Goal: Information Seeking & Learning: Check status

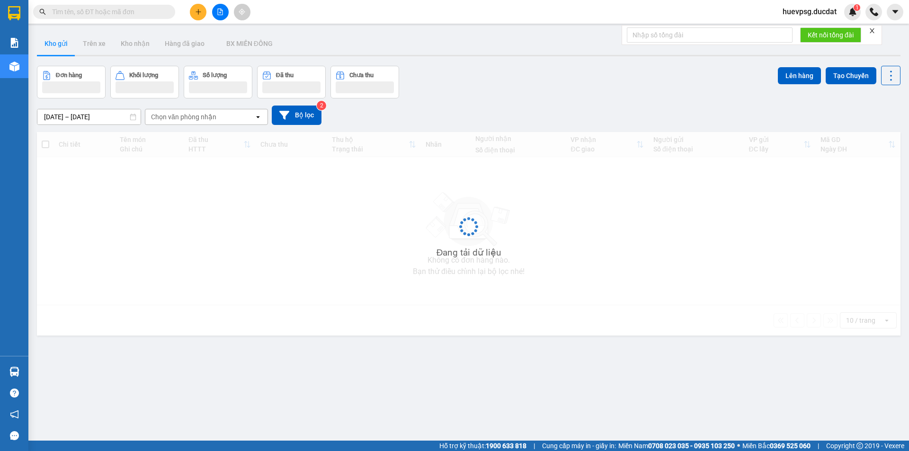
click at [132, 12] on input "text" at bounding box center [108, 12] width 112 height 10
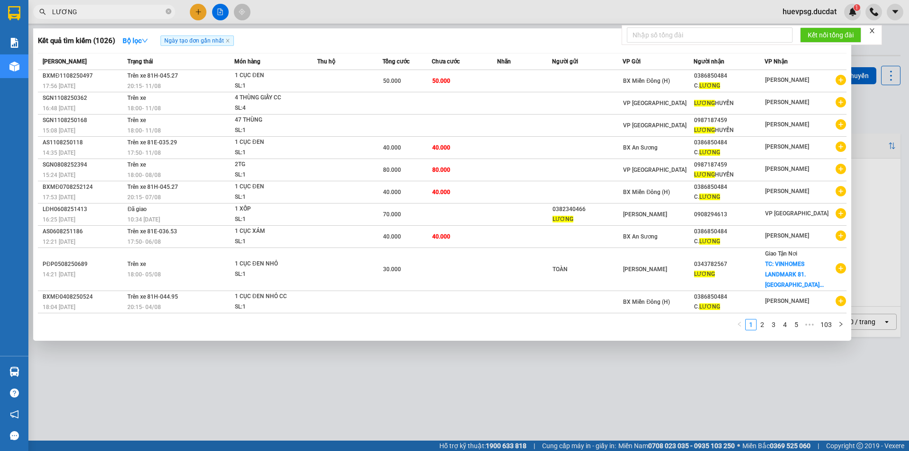
type input "LƯƠNG"
click at [166, 10] on icon "close-circle" at bounding box center [169, 12] width 6 height 6
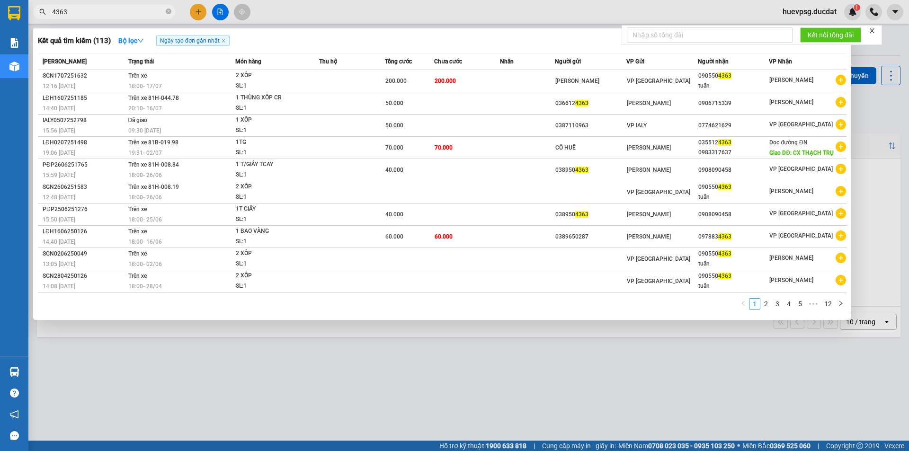
type input "4363"
click at [168, 9] on icon "close-circle" at bounding box center [169, 12] width 6 height 6
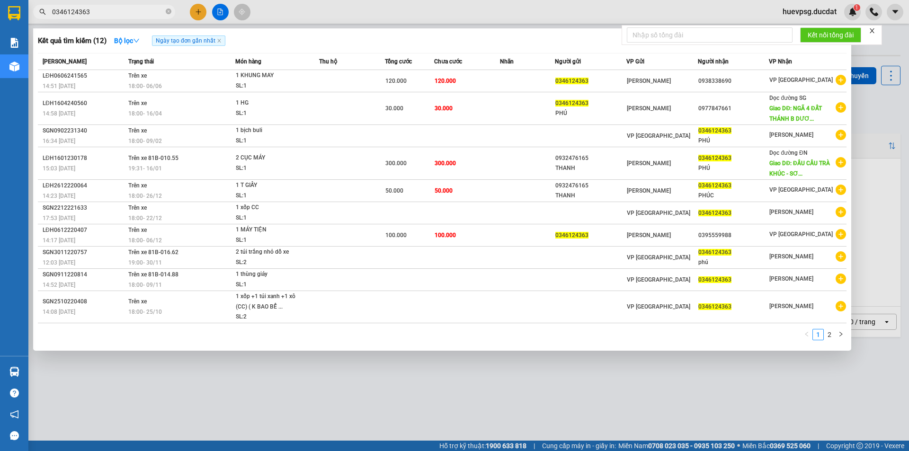
type input "0346124363"
click at [172, 12] on span "0346124363" at bounding box center [104, 12] width 142 height 14
click at [168, 10] on icon "close-circle" at bounding box center [169, 12] width 6 height 6
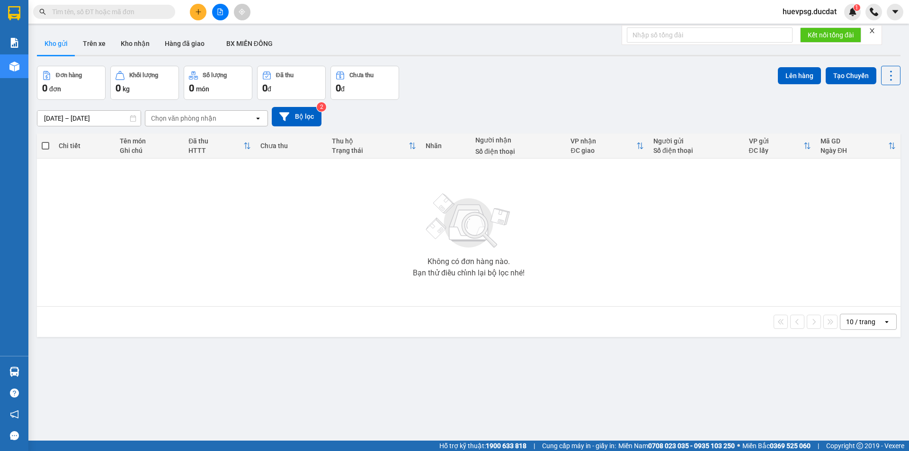
click at [155, 12] on input "text" at bounding box center [108, 12] width 112 height 10
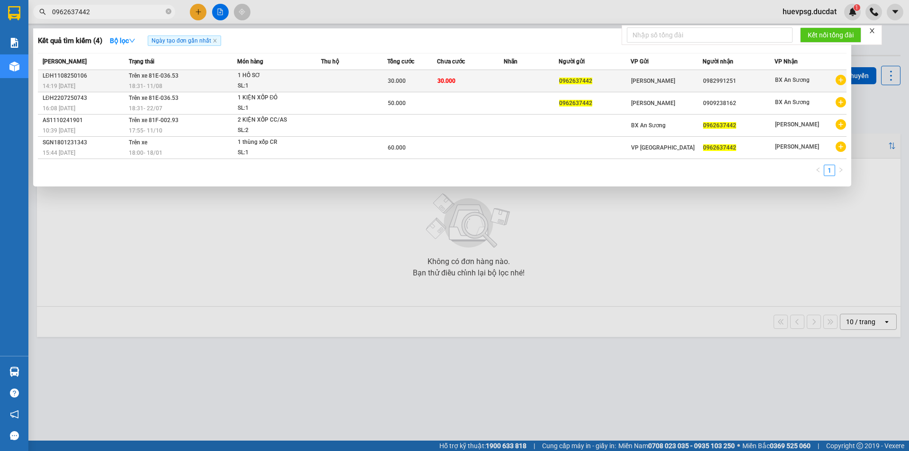
type input "0962637442"
click at [221, 84] on div "18:31 [DATE]" at bounding box center [183, 86] width 108 height 10
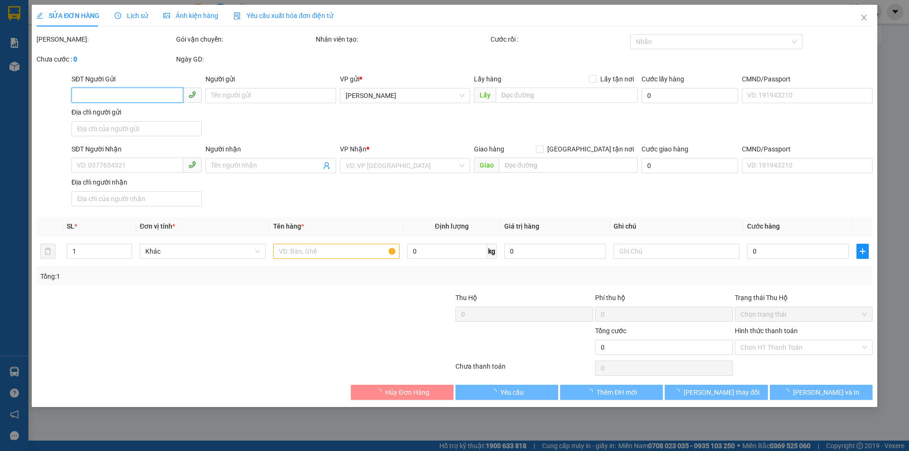
type input "0962637442"
type input "0982991251"
type input "30.000"
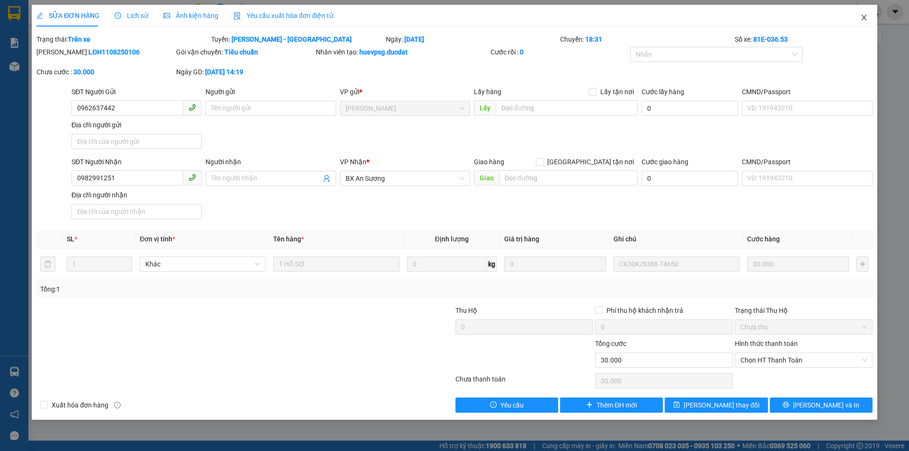
click at [867, 19] on icon "close" at bounding box center [864, 18] width 8 height 8
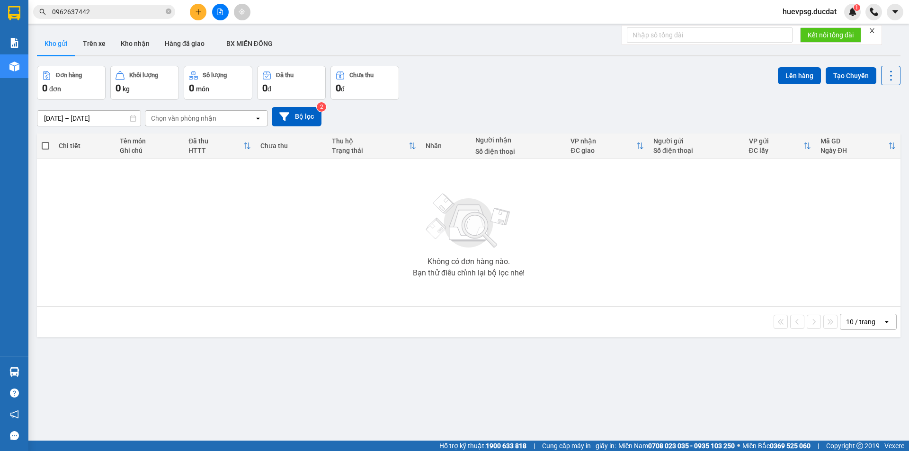
click at [127, 7] on input "0962637442" at bounding box center [108, 12] width 112 height 10
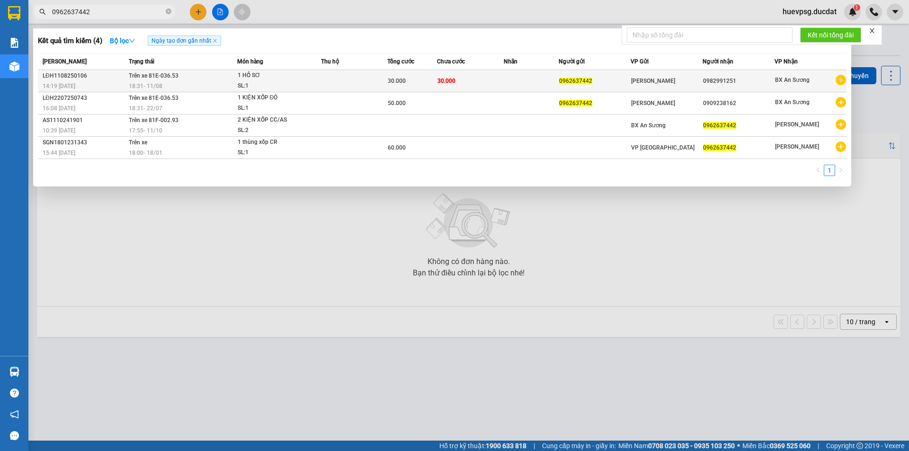
click at [478, 81] on td "30.000" at bounding box center [470, 81] width 66 height 22
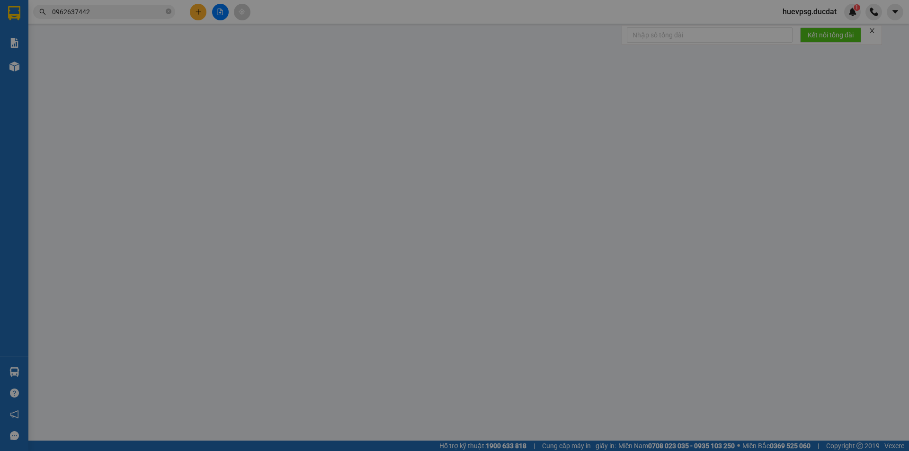
type input "0962637442"
type input "0982991251"
type input "30.000"
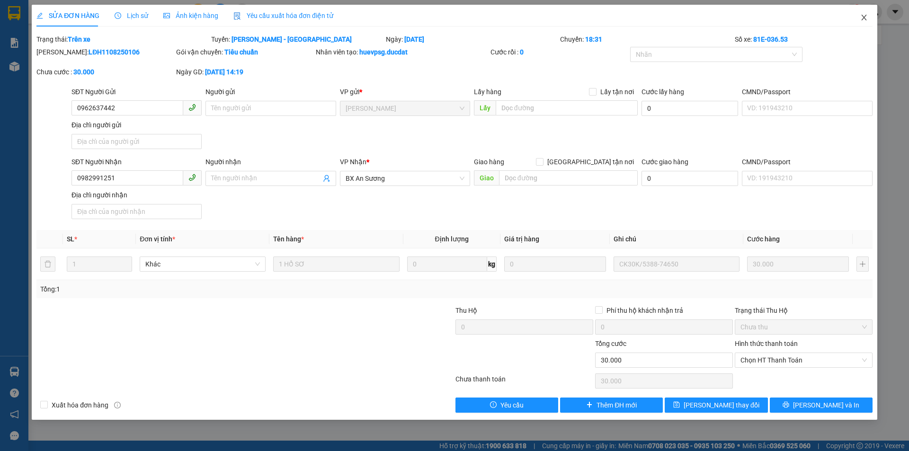
click at [867, 20] on span "Close" at bounding box center [863, 18] width 27 height 27
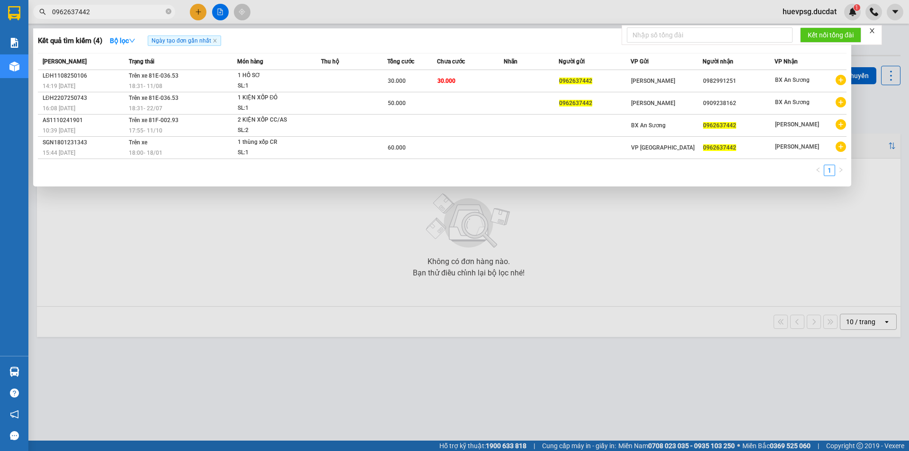
click at [124, 10] on input "0962637442" at bounding box center [108, 12] width 112 height 10
click at [401, 41] on div "Kết quả tìm kiếm ( 4 ) Bộ lọc Ngày tạo đơn gần nhất" at bounding box center [442, 40] width 808 height 15
click at [167, 13] on icon "close-circle" at bounding box center [169, 12] width 6 height 6
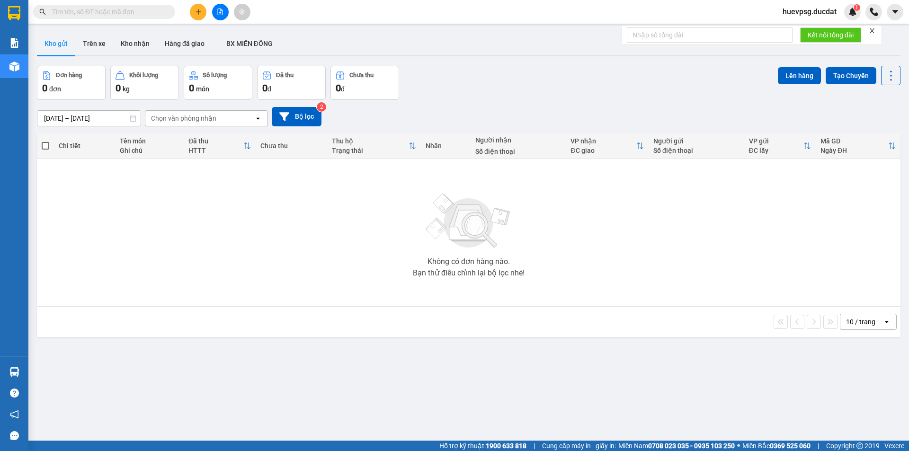
click at [154, 14] on input "text" at bounding box center [108, 12] width 112 height 10
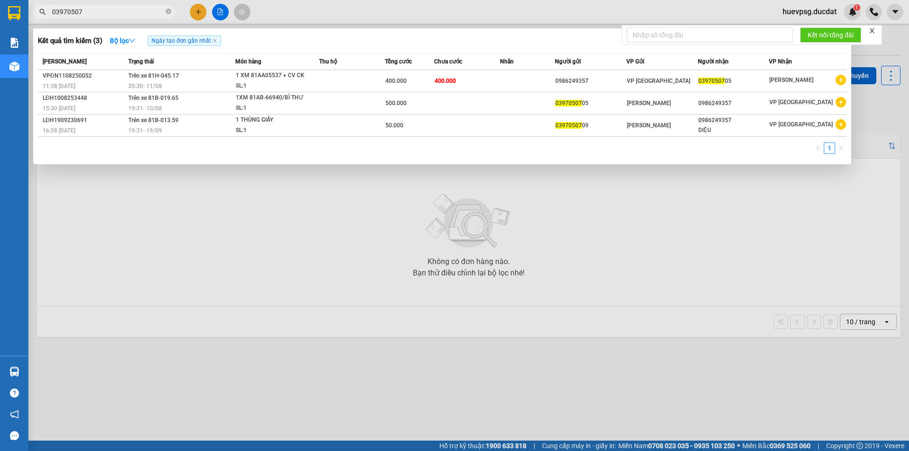
type input "03970507"
click at [167, 12] on icon "close-circle" at bounding box center [169, 12] width 6 height 6
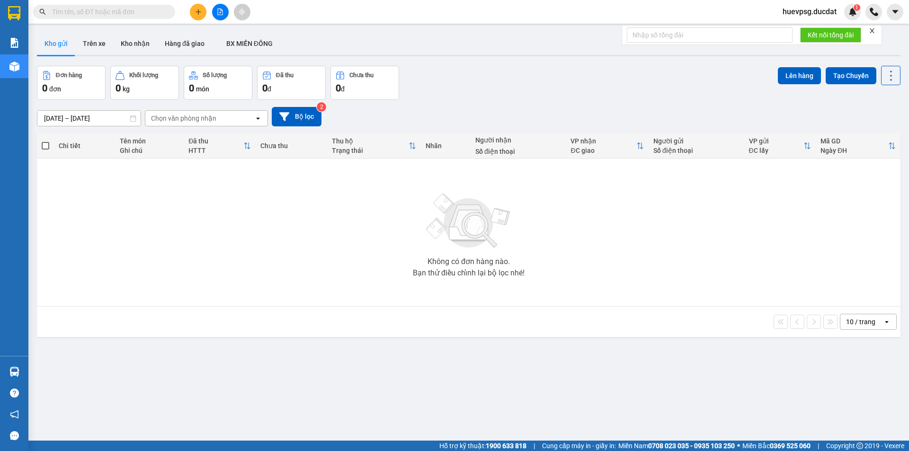
click at [150, 14] on input "text" at bounding box center [108, 12] width 112 height 10
paste input "989078575"
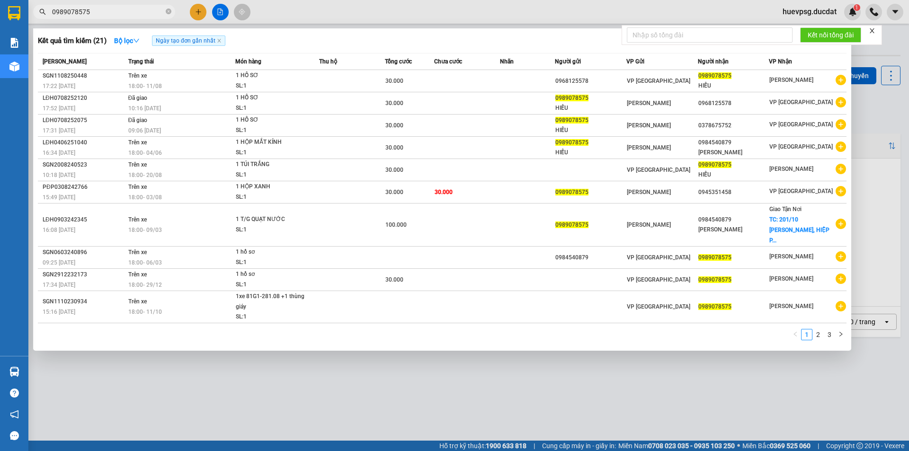
type input "0989078575"
drag, startPoint x: 168, startPoint y: 10, endPoint x: 150, endPoint y: 9, distance: 17.1
click at [167, 10] on icon "close-circle" at bounding box center [169, 12] width 6 height 6
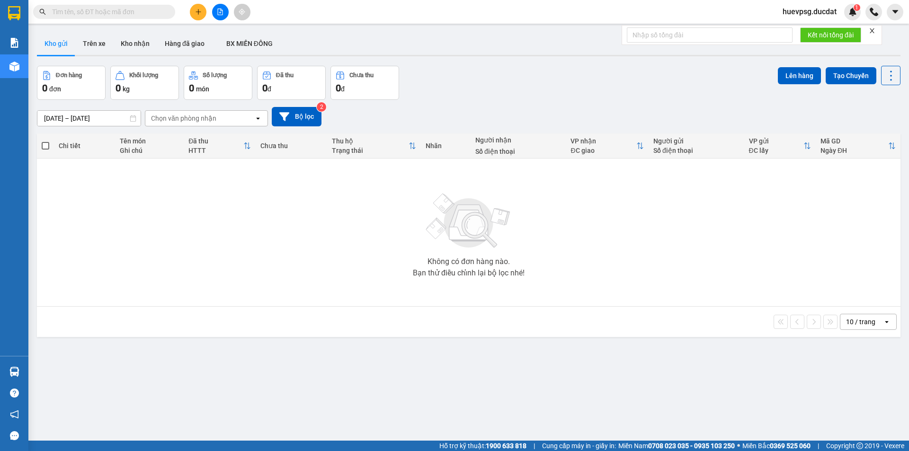
click at [150, 9] on input "text" at bounding box center [108, 12] width 112 height 10
paste input "336922381"
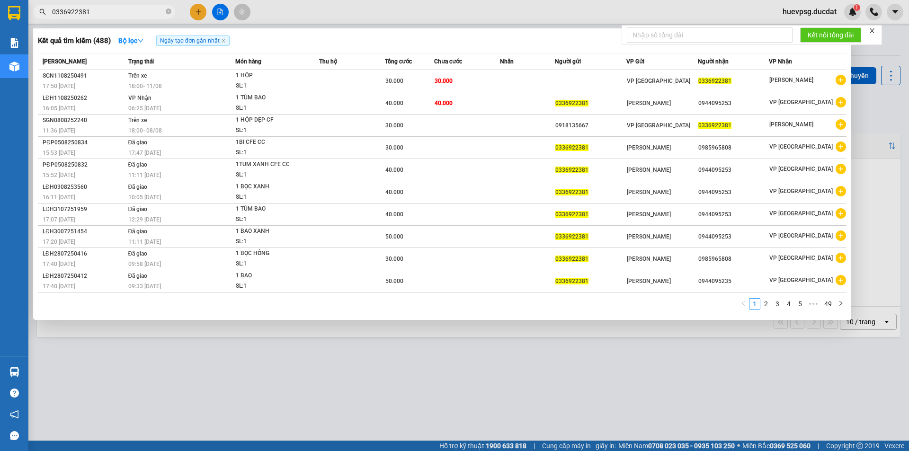
type input "0336922381"
click at [166, 15] on span at bounding box center [169, 12] width 6 height 9
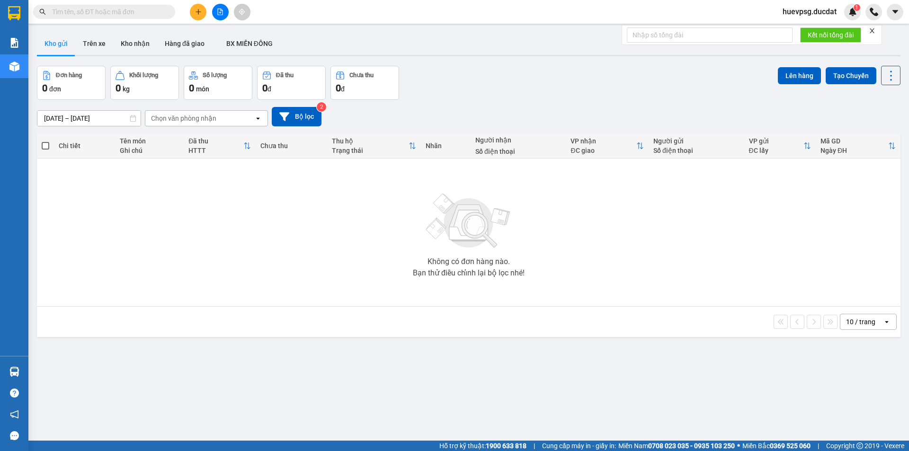
click at [159, 12] on input "text" at bounding box center [108, 12] width 112 height 10
paste input "867123481"
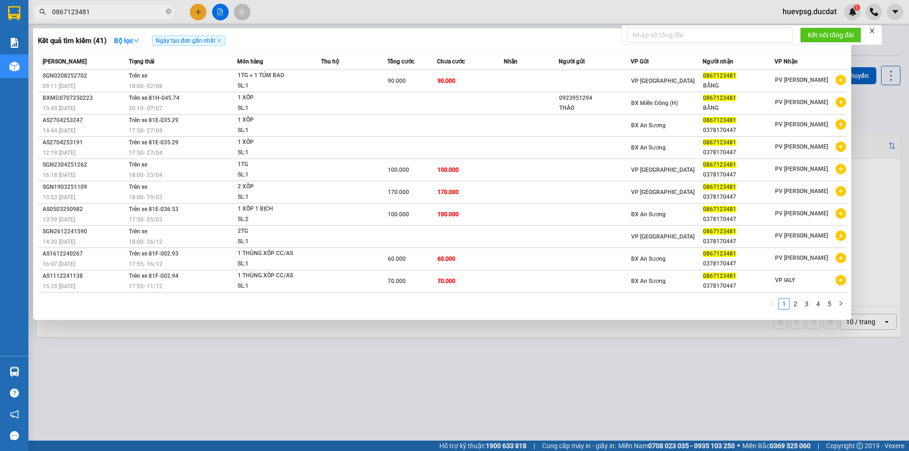
type input "0867123481"
click at [222, 10] on div at bounding box center [454, 225] width 909 height 451
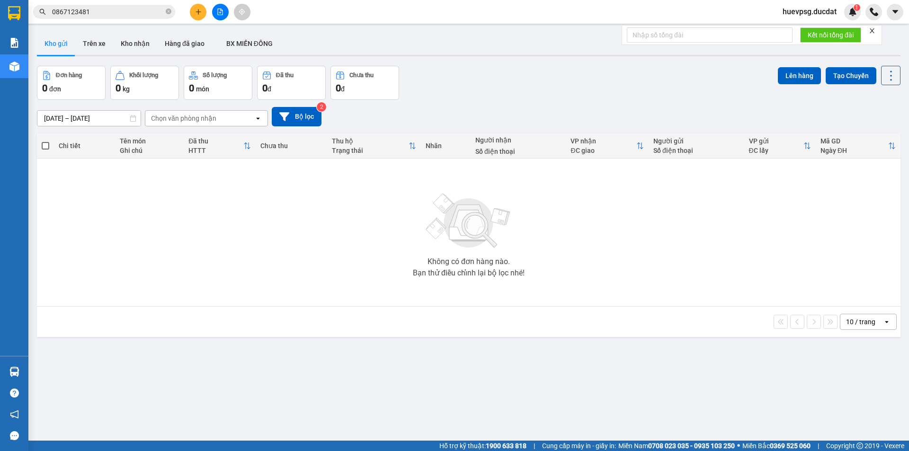
click at [222, 10] on icon "file-add" at bounding box center [220, 12] width 5 height 7
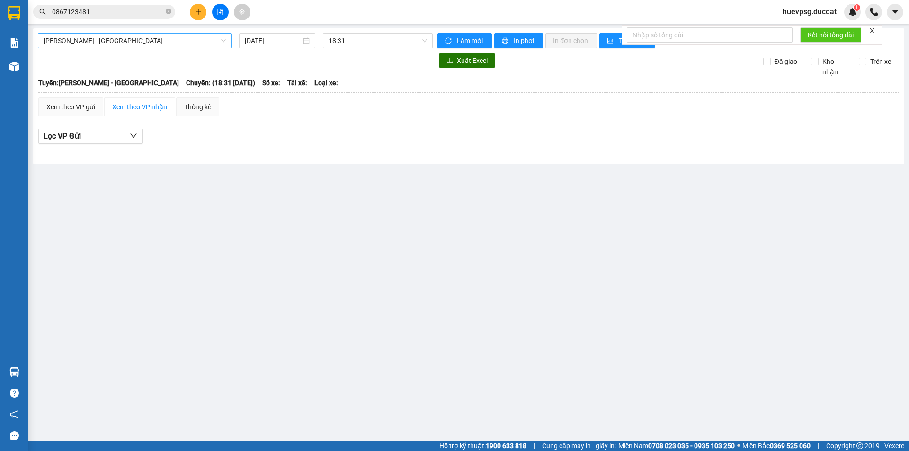
click at [127, 42] on span "[PERSON_NAME] - [GEOGRAPHIC_DATA]" at bounding box center [135, 41] width 182 height 14
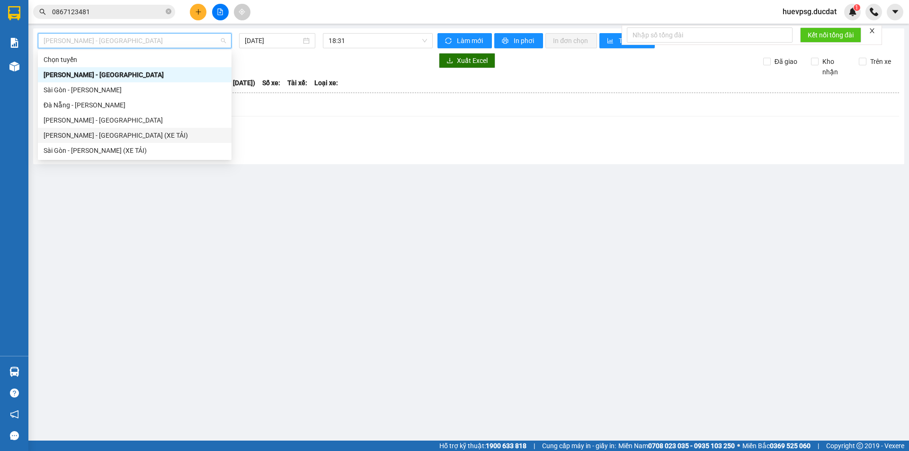
click at [101, 134] on div "[PERSON_NAME] - [GEOGRAPHIC_DATA] (XE TẢI)" at bounding box center [135, 135] width 182 height 10
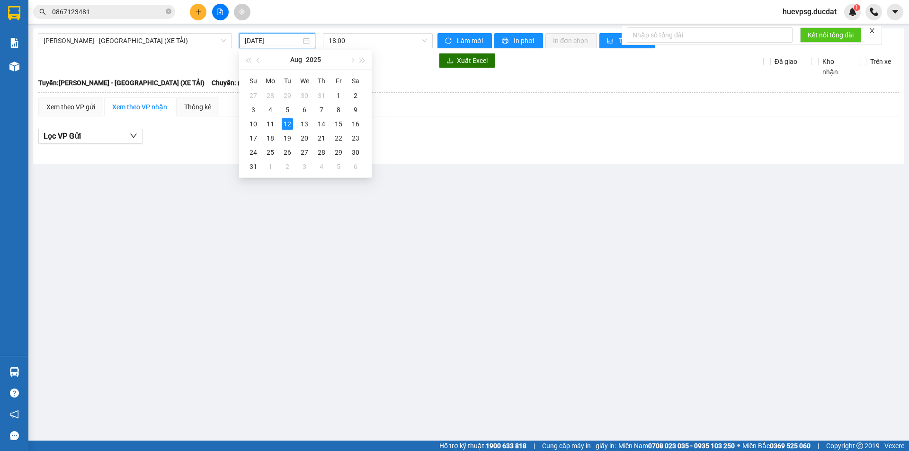
click at [267, 43] on input "[DATE]" at bounding box center [273, 40] width 56 height 10
click at [271, 124] on div "11" at bounding box center [270, 123] width 11 height 11
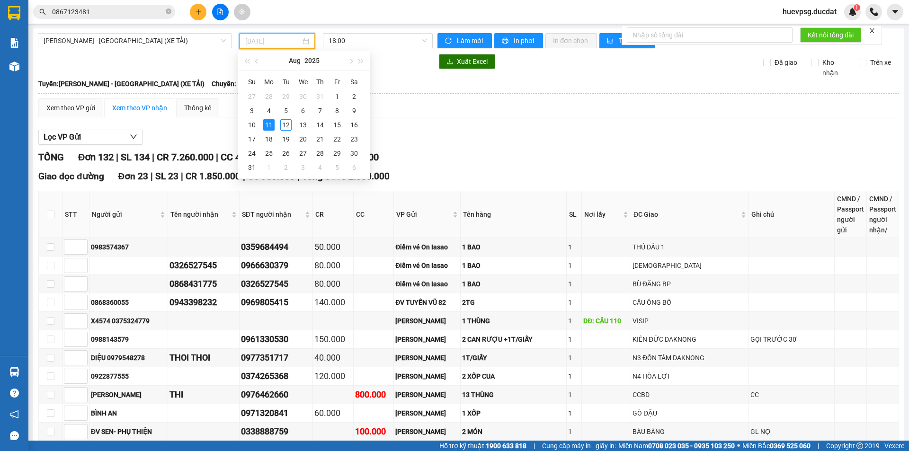
type input "[DATE]"
click at [144, 43] on span "[PERSON_NAME] - [GEOGRAPHIC_DATA] (XE TẢI)" at bounding box center [135, 41] width 182 height 14
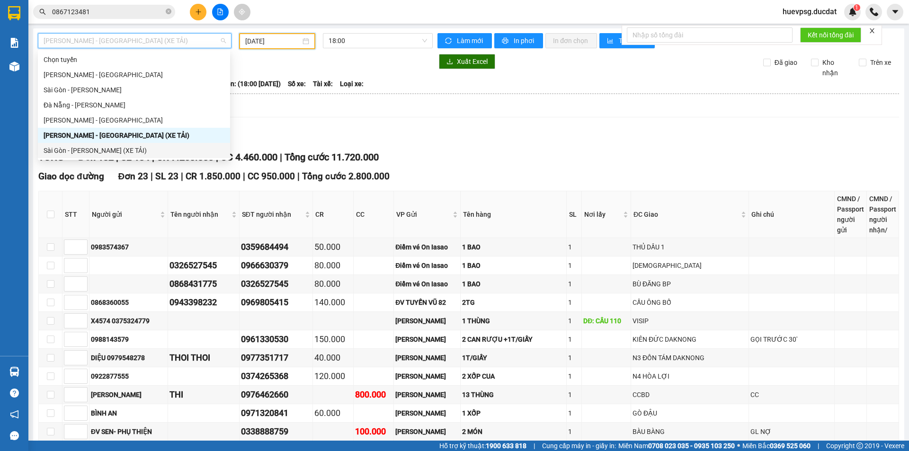
click at [90, 152] on div "Sài Gòn - [PERSON_NAME] (XE TẢI)" at bounding box center [134, 150] width 181 height 10
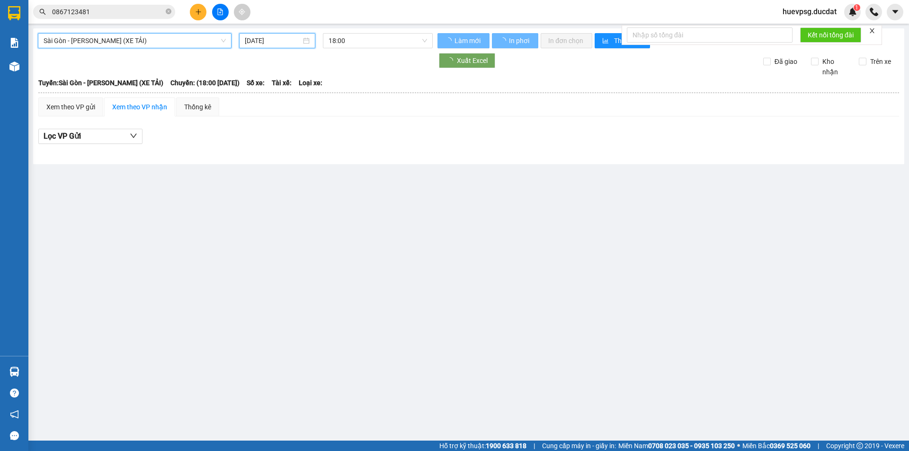
click at [272, 44] on input "[DATE]" at bounding box center [273, 40] width 56 height 10
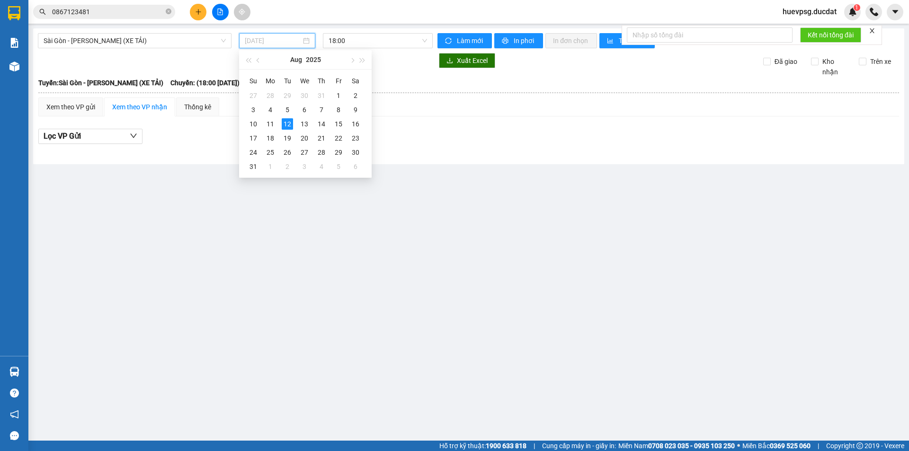
drag, startPoint x: 269, startPoint y: 122, endPoint x: 337, endPoint y: 64, distance: 89.3
click at [269, 122] on div "11" at bounding box center [270, 123] width 11 height 11
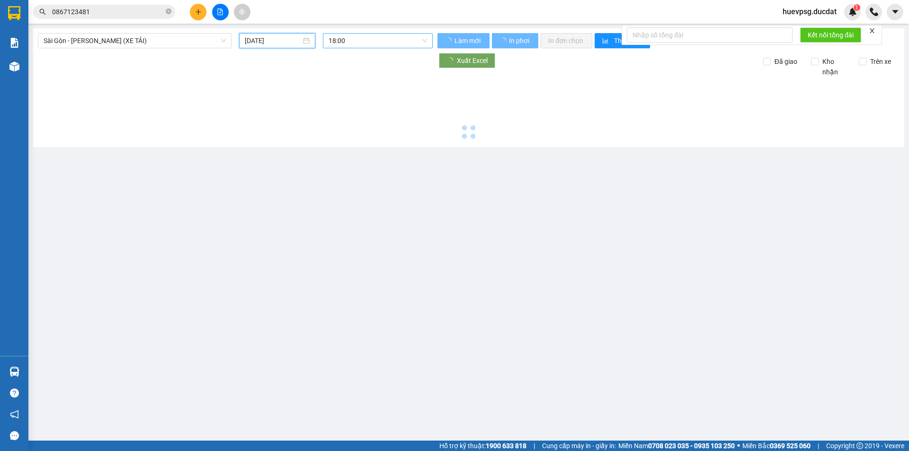
type input "[DATE]"
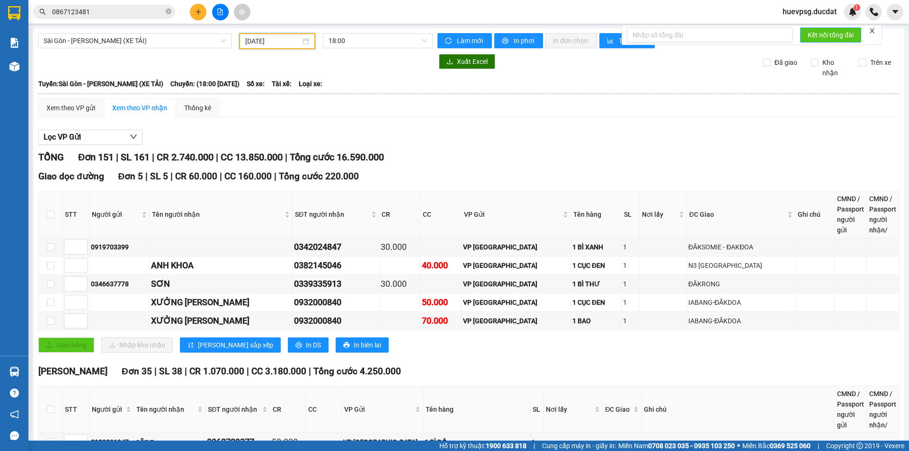
scroll to position [2921, 0]
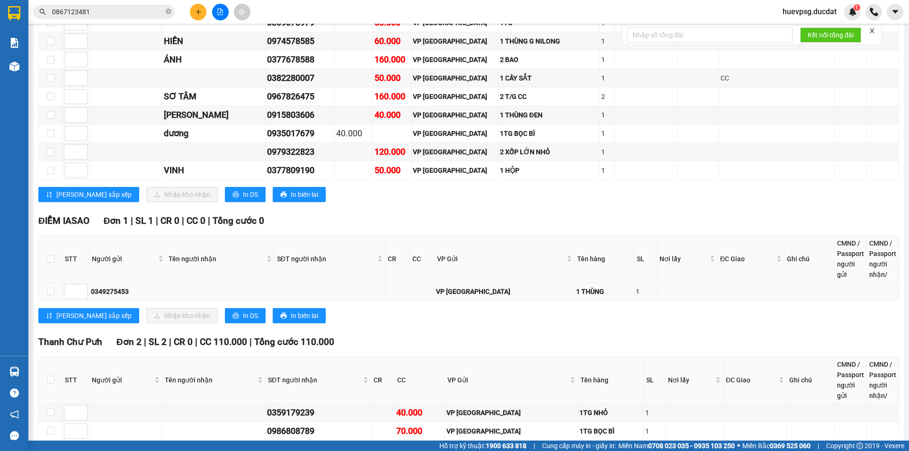
click at [126, 288] on div "0349275453" at bounding box center [127, 291] width 73 height 10
copy div "0349275453"
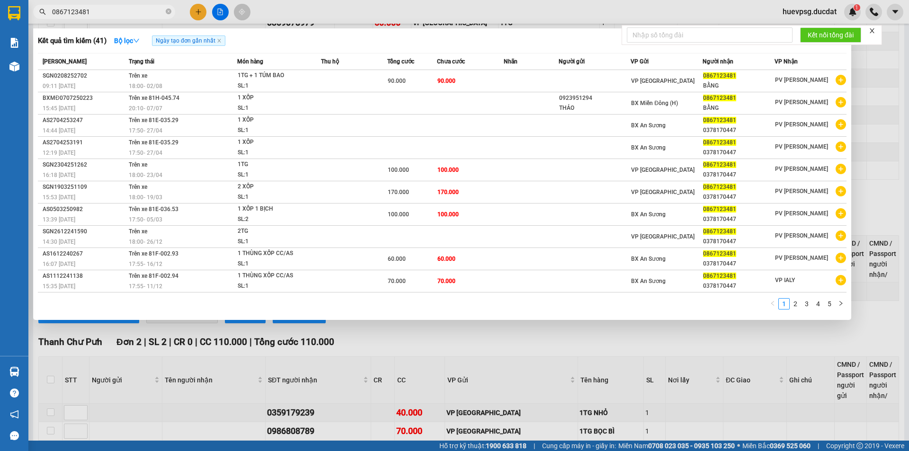
drag, startPoint x: 171, startPoint y: 11, endPoint x: 155, endPoint y: 11, distance: 16.1
click at [169, 11] on icon "close-circle" at bounding box center [169, 12] width 6 height 6
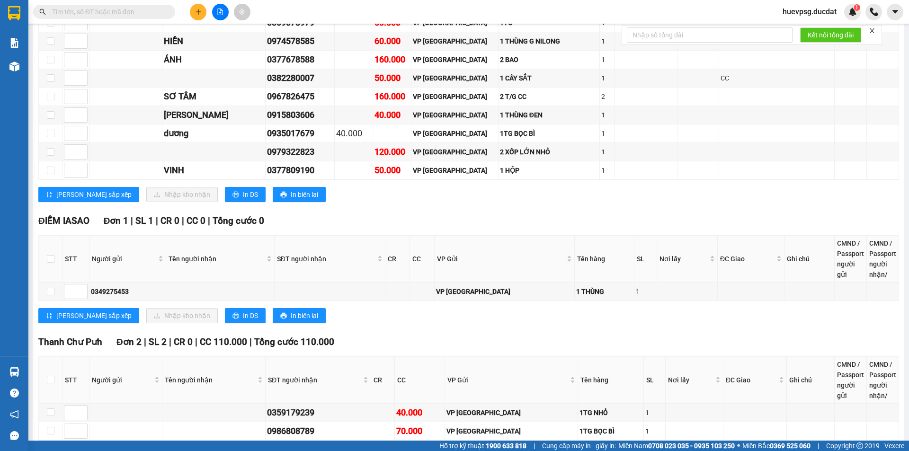
click at [152, 13] on input "text" at bounding box center [108, 12] width 112 height 10
paste input "818182563"
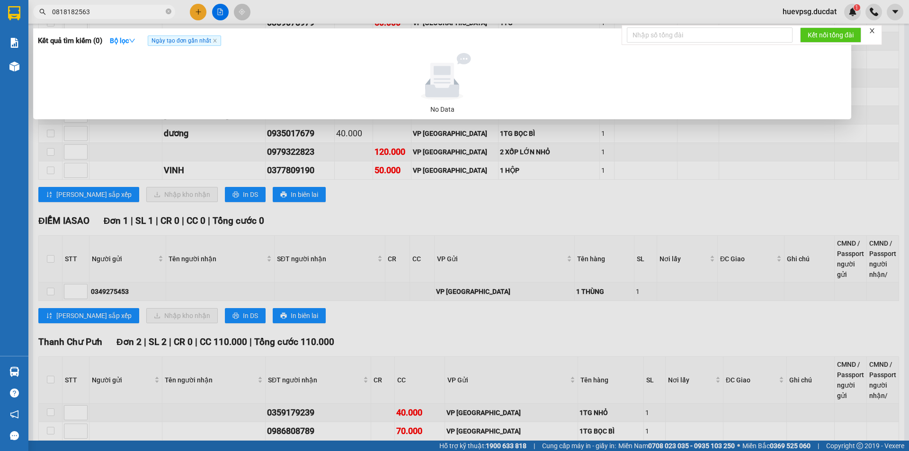
type input "0818182563"
click at [166, 11] on icon "close-circle" at bounding box center [169, 12] width 6 height 6
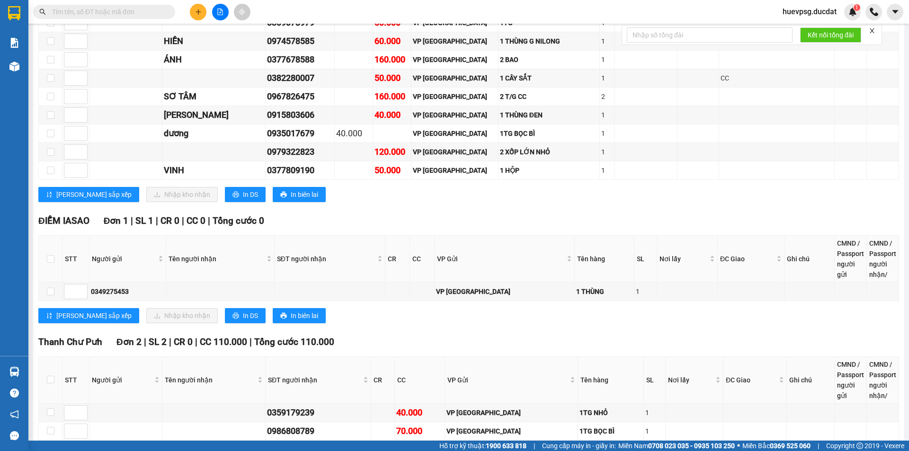
click at [143, 15] on input "text" at bounding box center [108, 12] width 112 height 10
paste input "982050181"
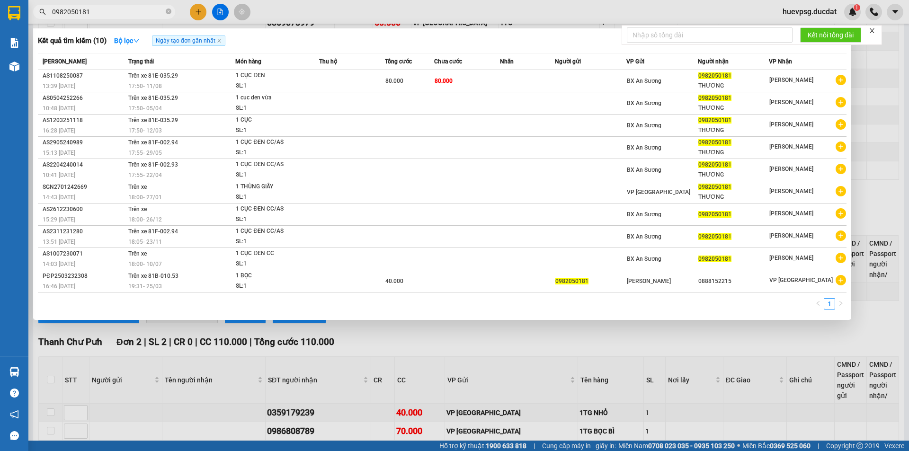
type input "0982050181"
click at [165, 11] on span "0982050181" at bounding box center [104, 12] width 142 height 14
click at [165, 12] on span "0982050181" at bounding box center [104, 12] width 142 height 14
drag, startPoint x: 168, startPoint y: 13, endPoint x: 159, endPoint y: 10, distance: 10.0
click at [166, 13] on icon "close-circle" at bounding box center [169, 12] width 6 height 6
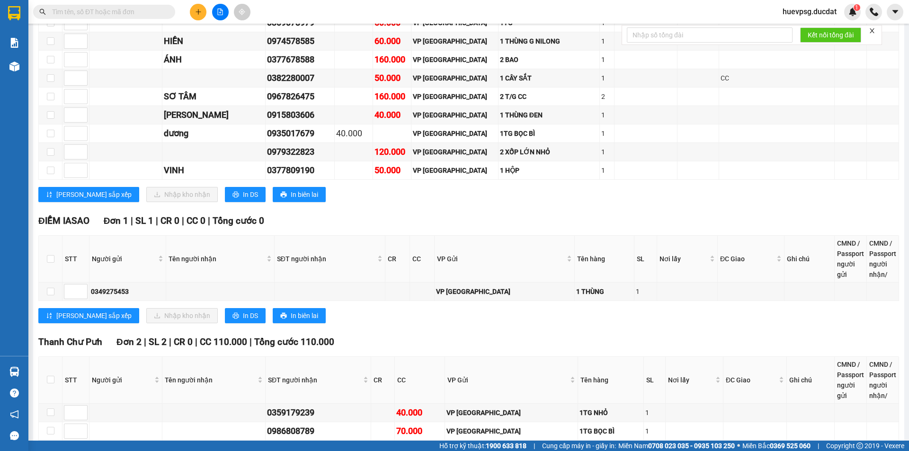
click at [158, 10] on input "text" at bounding box center [108, 12] width 112 height 10
paste input "362563117"
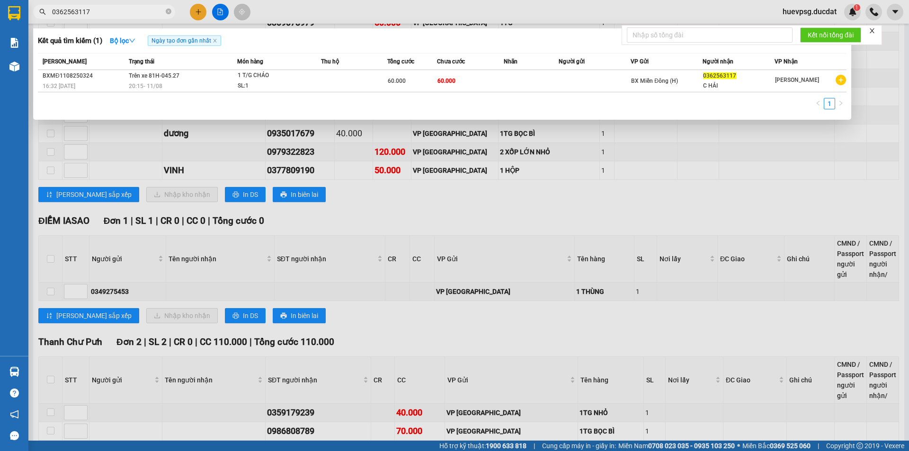
type input "0362563117"
drag, startPoint x: 169, startPoint y: 9, endPoint x: 145, endPoint y: 12, distance: 24.0
click at [168, 9] on span at bounding box center [169, 12] width 6 height 9
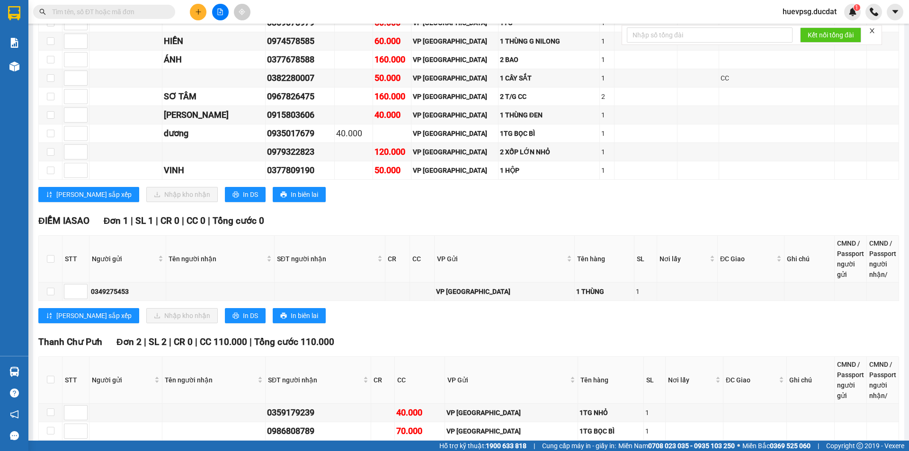
click at [135, 13] on input "text" at bounding box center [108, 12] width 112 height 10
paste input "903536556"
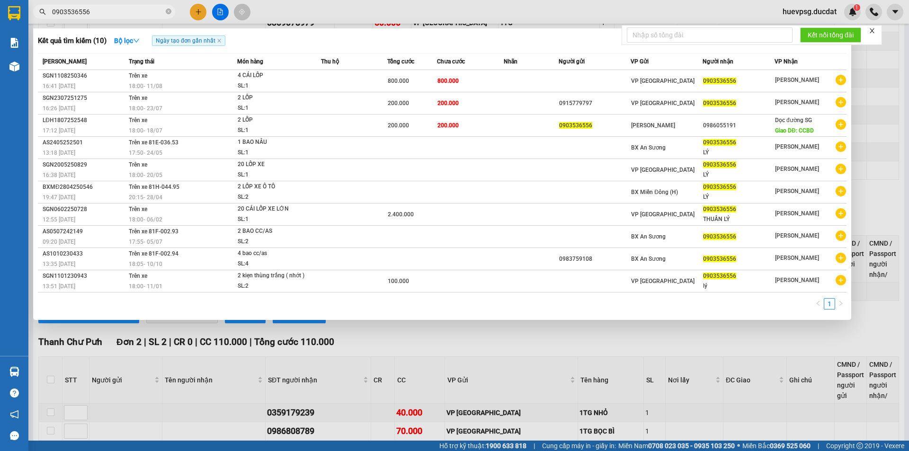
type input "0903536556"
click at [168, 14] on icon "close-circle" at bounding box center [169, 12] width 6 height 6
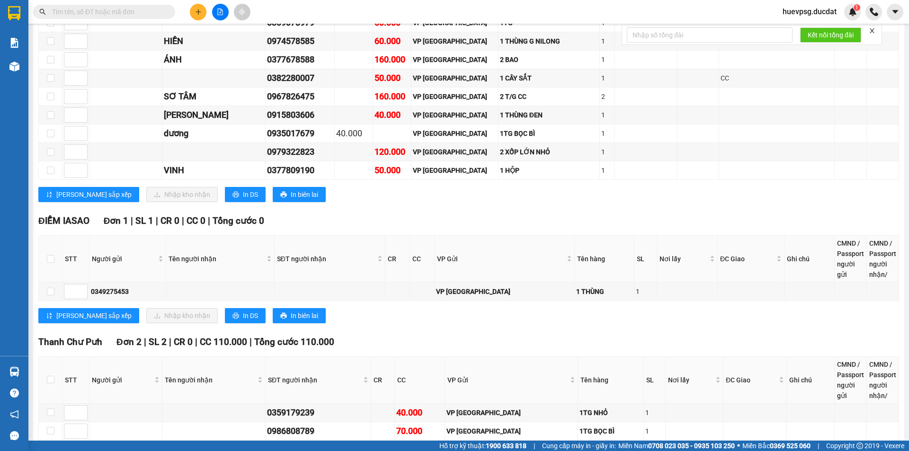
click at [152, 13] on input "text" at bounding box center [108, 12] width 112 height 10
paste input "986742391"
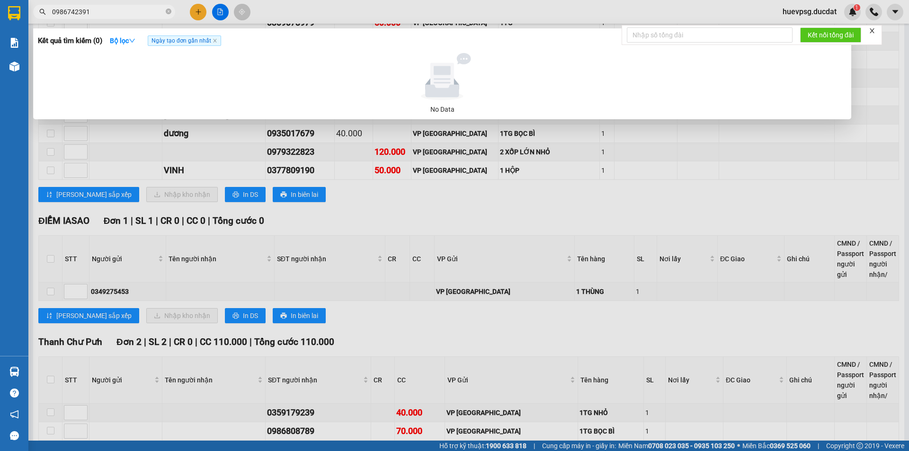
type input "0986742391"
click at [169, 11] on icon "close-circle" at bounding box center [169, 12] width 6 height 6
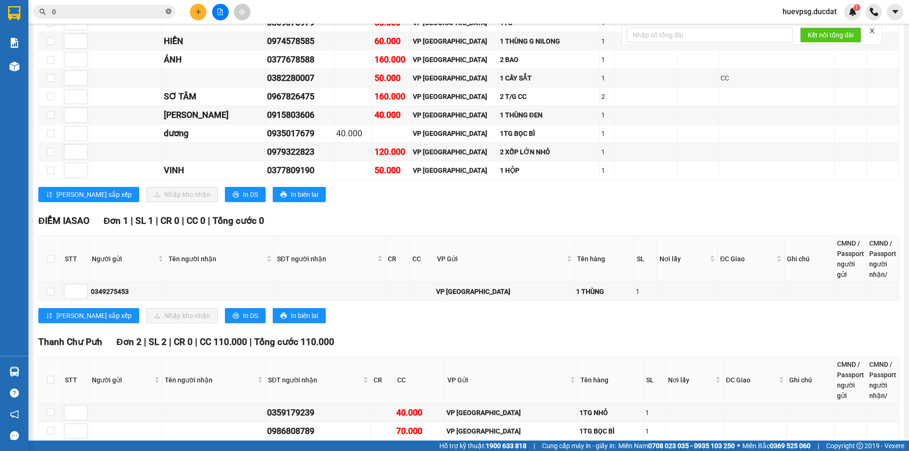
paste input "906902359"
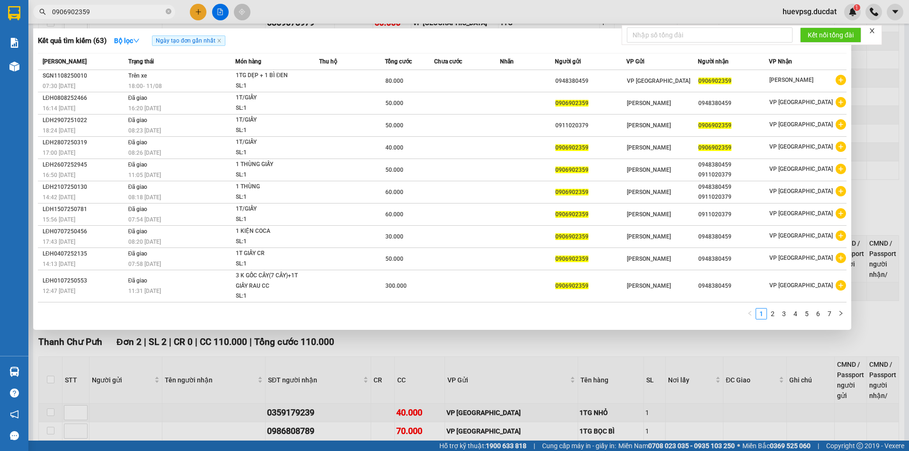
type input "0906902359"
click at [165, 13] on span "0906902359" at bounding box center [104, 12] width 142 height 14
click at [168, 11] on icon "close-circle" at bounding box center [169, 12] width 6 height 6
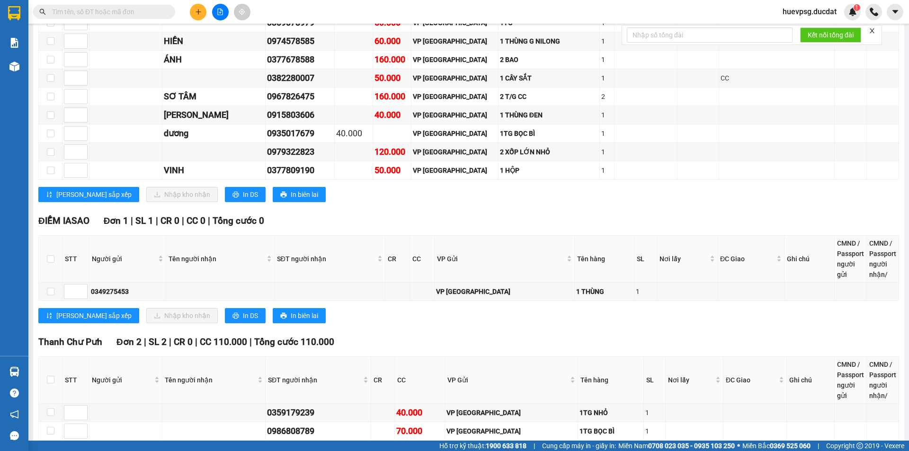
click at [152, 13] on input "text" at bounding box center [108, 12] width 112 height 10
paste input "357765579"
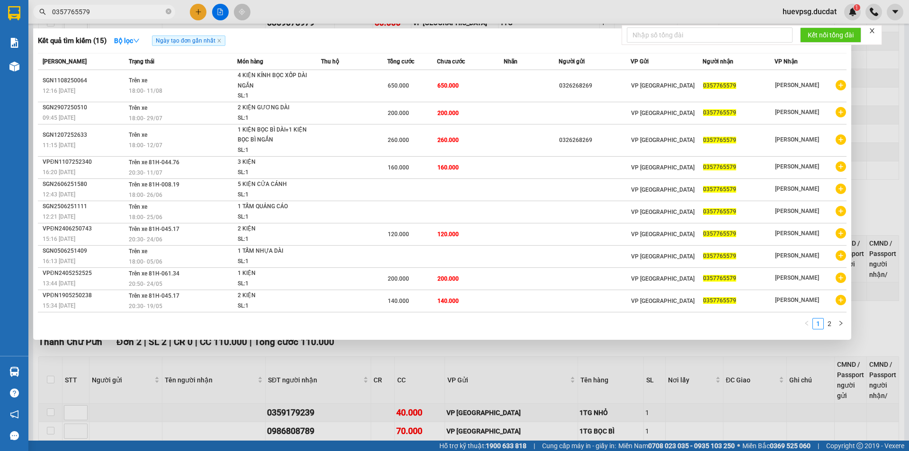
type input "0357765579"
drag, startPoint x: 167, startPoint y: 13, endPoint x: 151, endPoint y: 13, distance: 16.1
click at [167, 13] on icon "close-circle" at bounding box center [169, 12] width 6 height 6
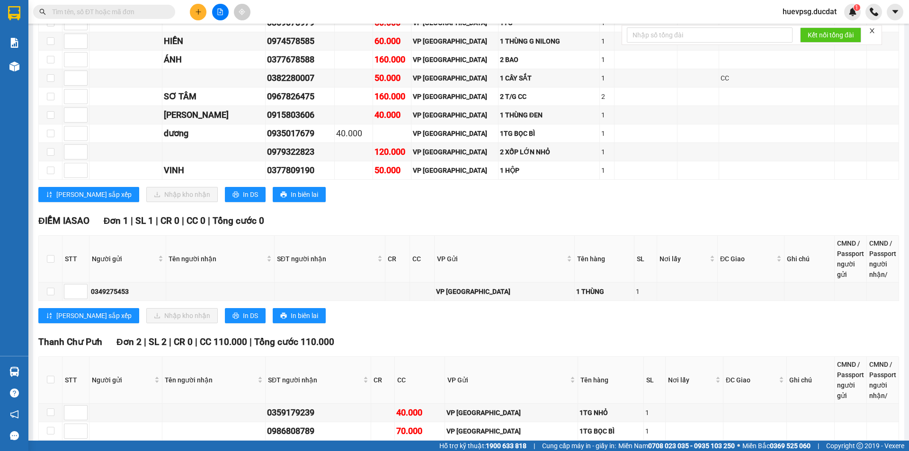
click at [150, 13] on input "text" at bounding box center [108, 12] width 112 height 10
paste input "328901155"
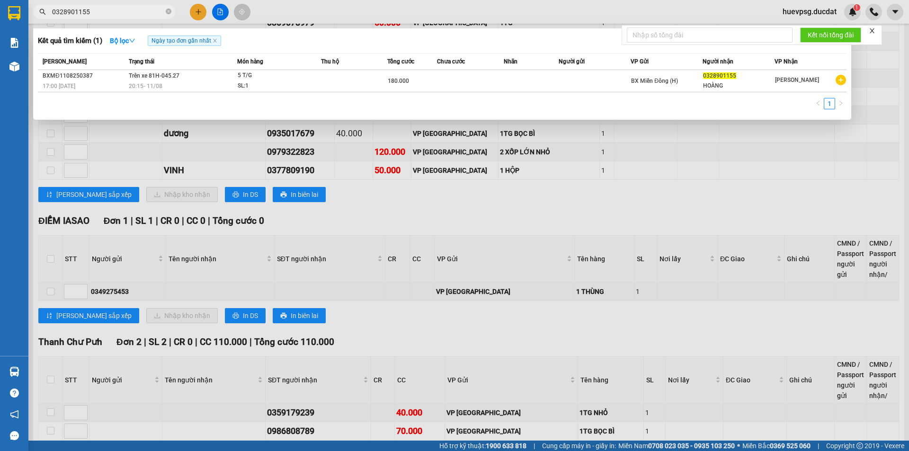
type input "0328901155"
click at [168, 10] on icon "close-circle" at bounding box center [169, 12] width 6 height 6
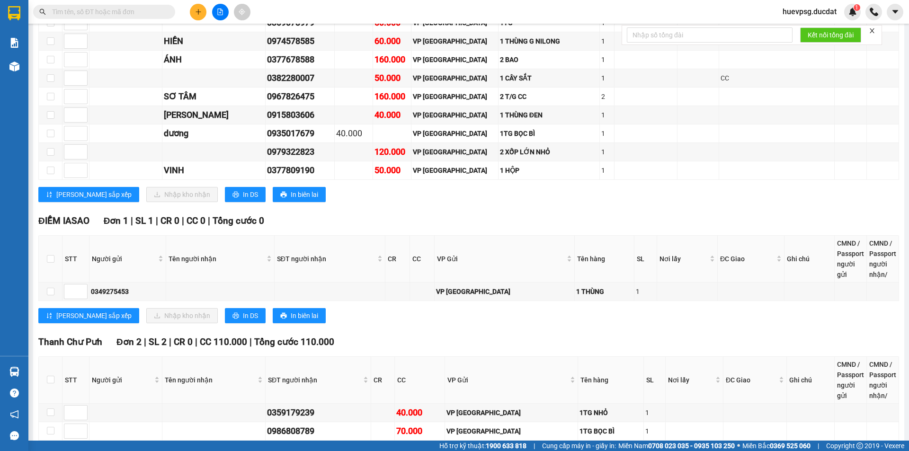
click at [152, 10] on input "text" at bounding box center [108, 12] width 112 height 10
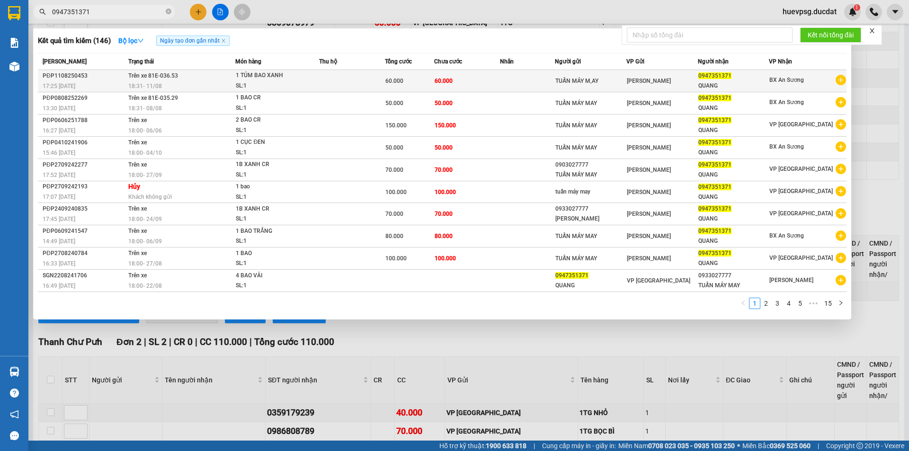
type input "0947351371"
click at [225, 74] on td "Trên xe 81E-036.53 18:31 [DATE]" at bounding box center [181, 81] width 110 height 22
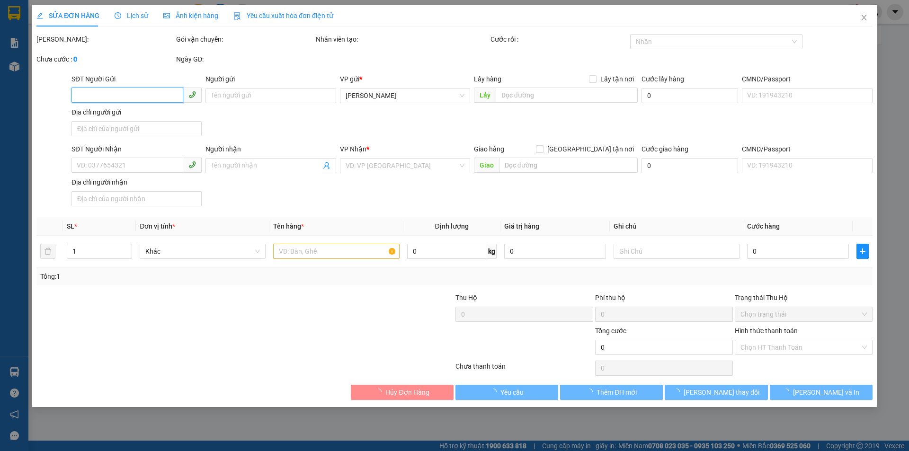
type input "TUẤN MÁY M,AY"
type input "0947351371"
type input "QUANG"
type input "60.000"
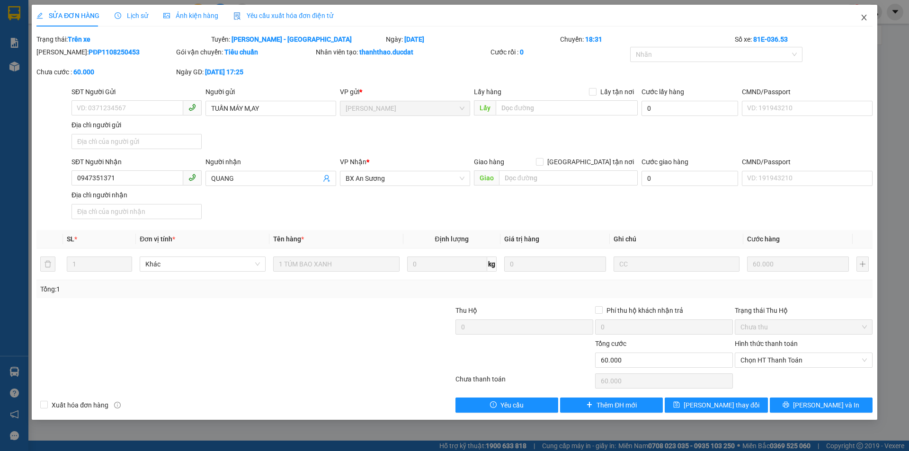
click at [860, 15] on icon "close" at bounding box center [864, 18] width 8 height 8
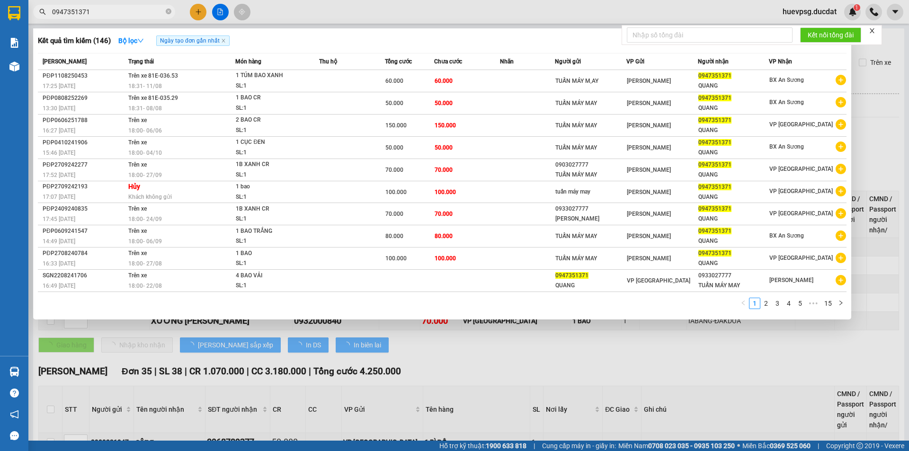
click at [125, 9] on input "0947351371" at bounding box center [108, 12] width 112 height 10
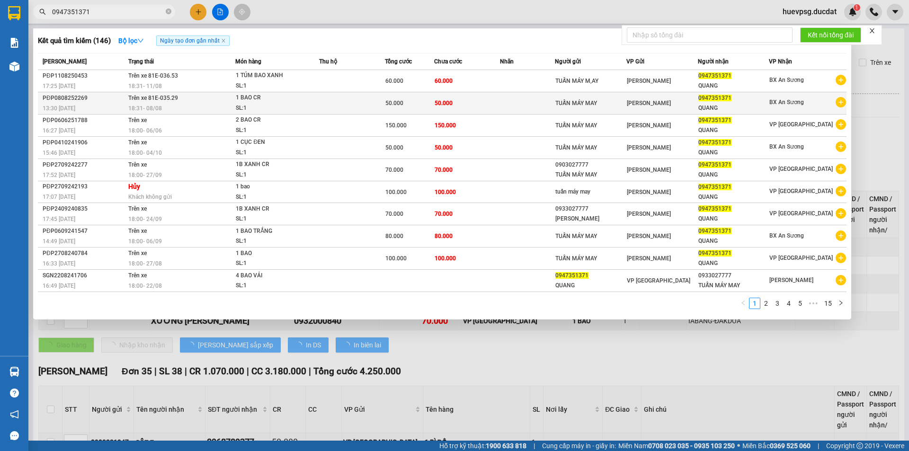
click at [380, 105] on td at bounding box center [352, 103] width 66 height 22
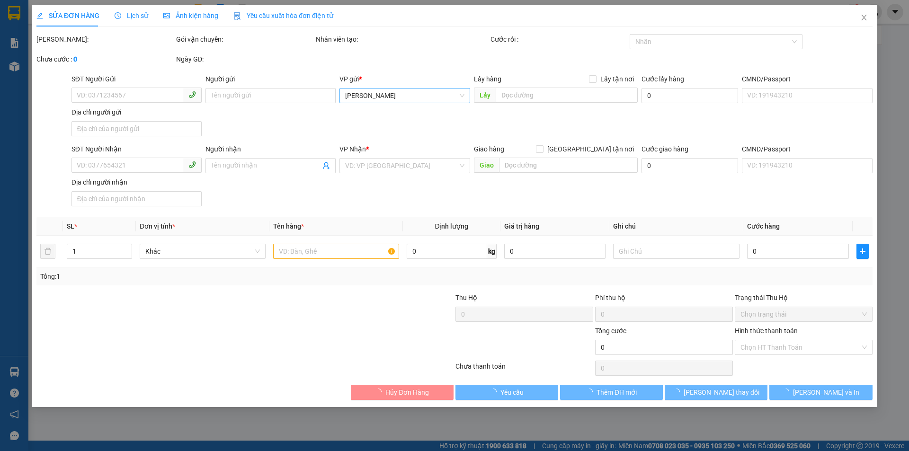
type input "TUẤN MÁY MAY"
type input "0947351371"
type input "QUANG"
type input "50.000"
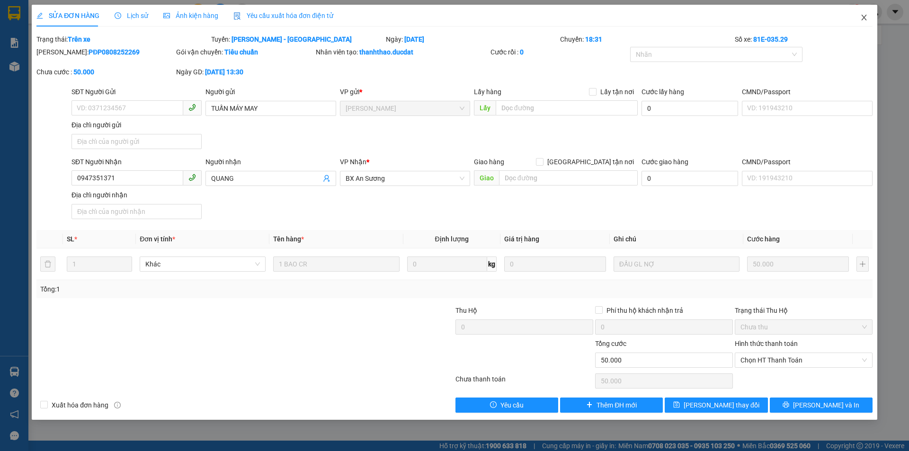
click at [862, 21] on icon "close" at bounding box center [864, 18] width 8 height 8
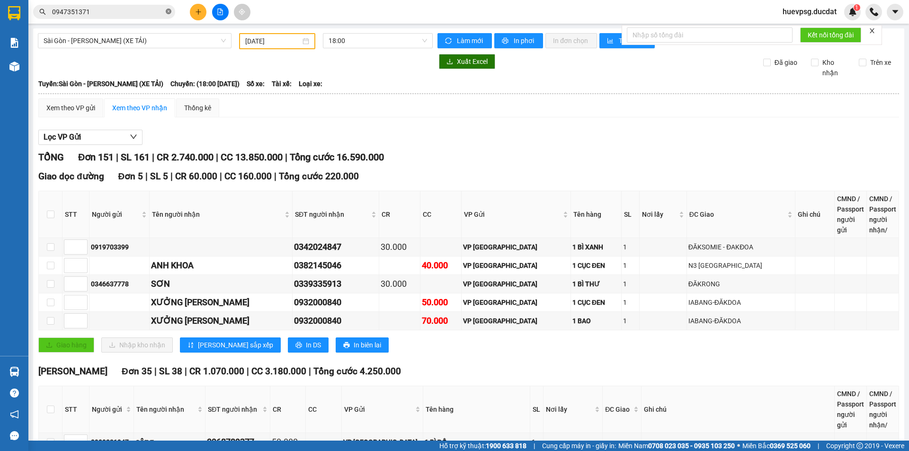
click at [167, 12] on icon "close-circle" at bounding box center [169, 12] width 6 height 6
click at [152, 13] on input "text" at bounding box center [108, 12] width 112 height 10
paste input "903536556"
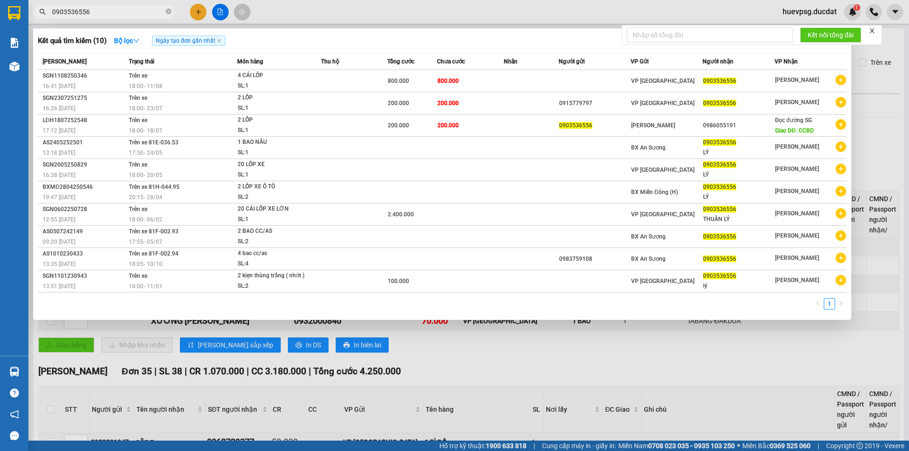
type input "0903536556"
click at [166, 12] on icon "close-circle" at bounding box center [169, 12] width 6 height 6
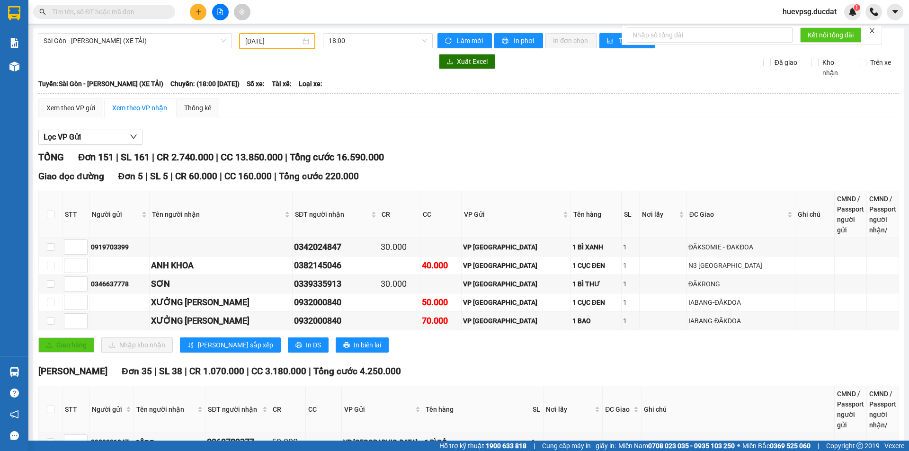
click at [151, 12] on input "text" at bounding box center [108, 12] width 112 height 10
paste input "357664614"
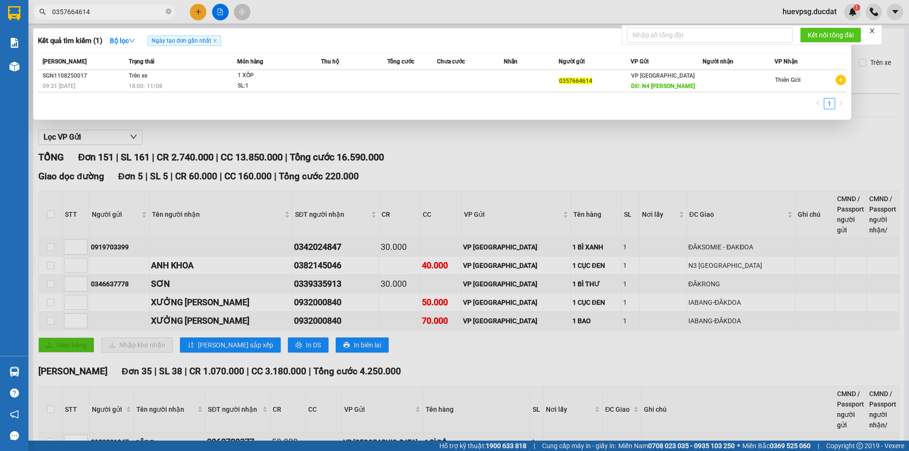
type input "0357664614"
click at [168, 10] on icon "close-circle" at bounding box center [169, 12] width 6 height 6
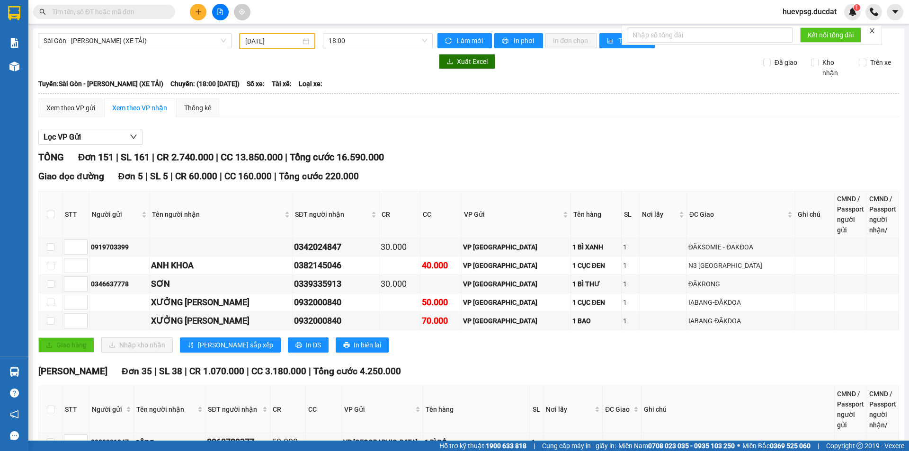
click at [155, 16] on input "text" at bounding box center [108, 12] width 112 height 10
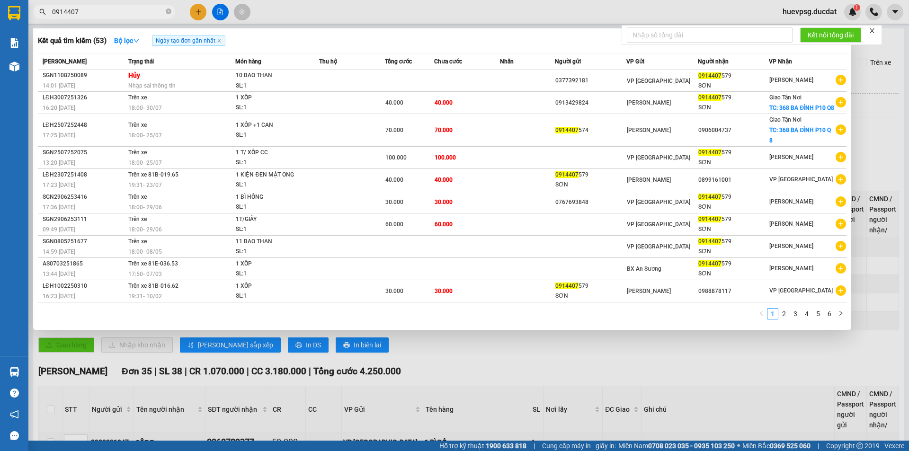
type input "0914407"
click at [167, 15] on span at bounding box center [169, 12] width 6 height 9
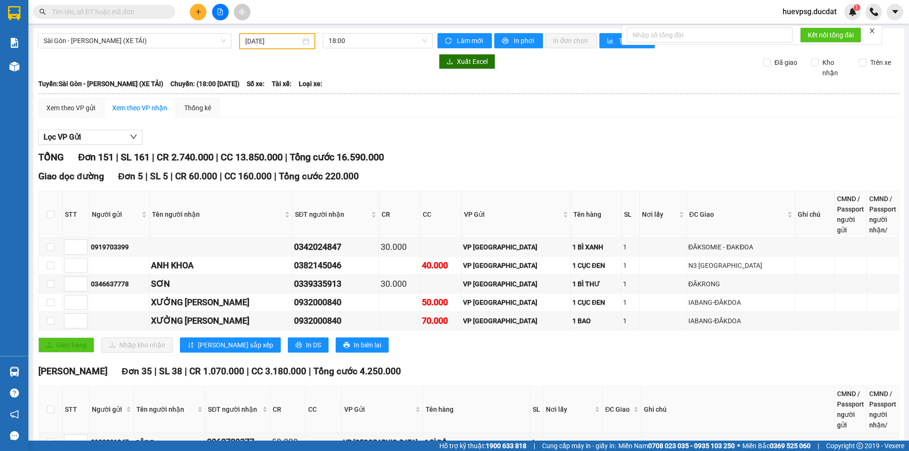
click at [134, 15] on input "text" at bounding box center [108, 12] width 112 height 10
paste input "385470176"
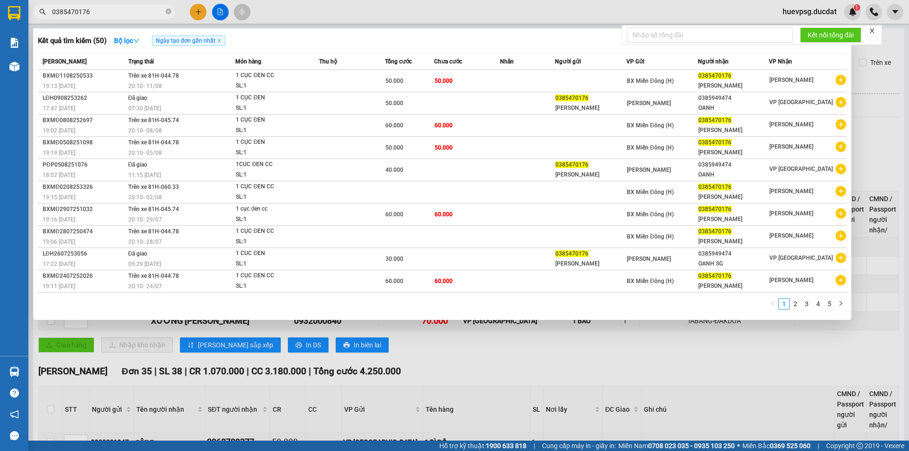
type input "0385470176"
click at [218, 14] on div at bounding box center [454, 225] width 909 height 451
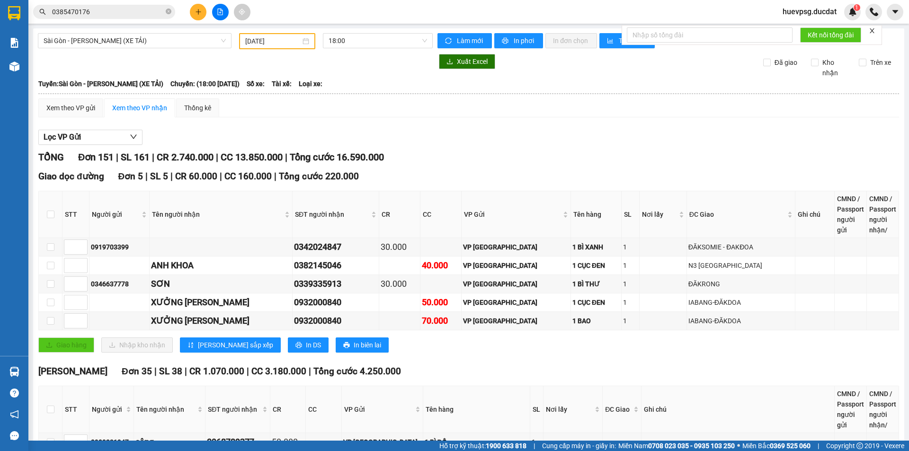
click at [218, 14] on icon "file-add" at bounding box center [220, 12] width 7 height 7
click at [149, 41] on span "Sài Gòn - [PERSON_NAME] (XE TẢI)" at bounding box center [135, 41] width 182 height 14
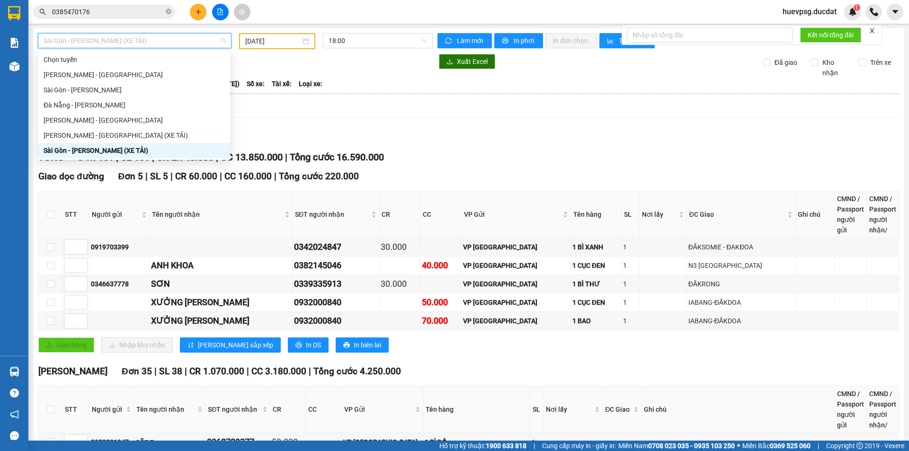
click at [271, 43] on input "[DATE]" at bounding box center [272, 41] width 55 height 10
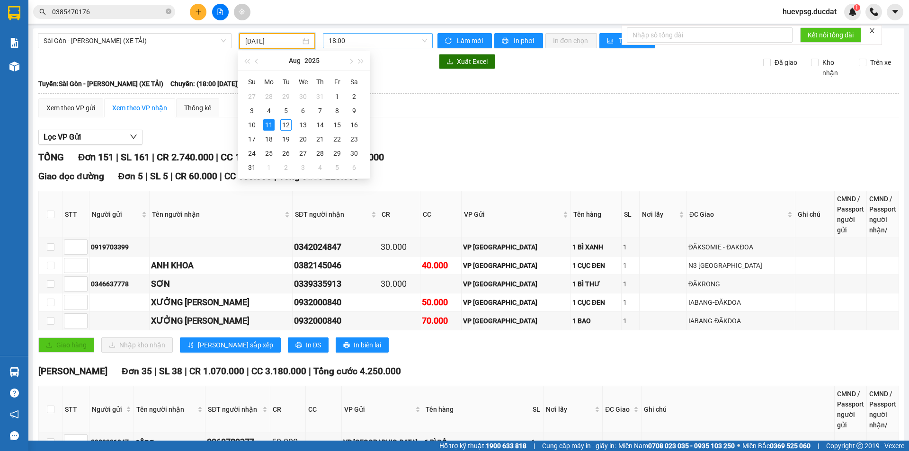
click at [350, 41] on span "18:00" at bounding box center [377, 41] width 98 height 14
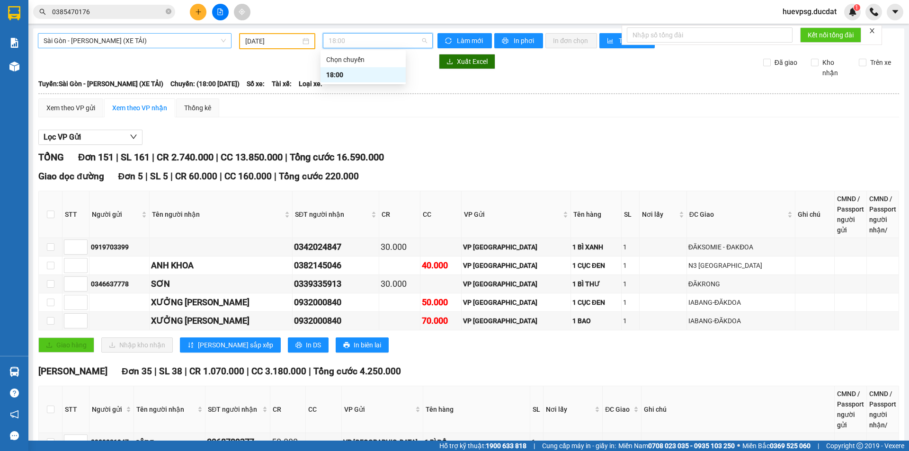
click at [179, 34] on span "Sài Gòn - [PERSON_NAME] (XE TẢI)" at bounding box center [135, 41] width 182 height 14
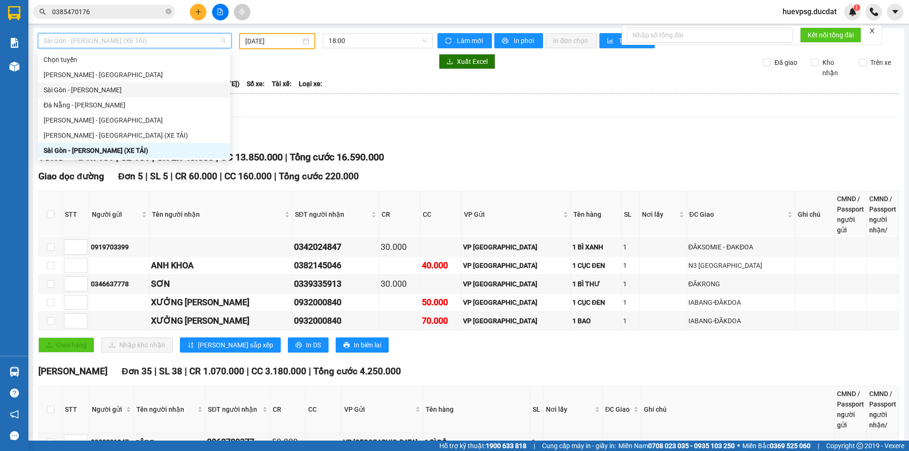
click at [95, 91] on div "Sài Gòn - [PERSON_NAME]" at bounding box center [134, 90] width 181 height 10
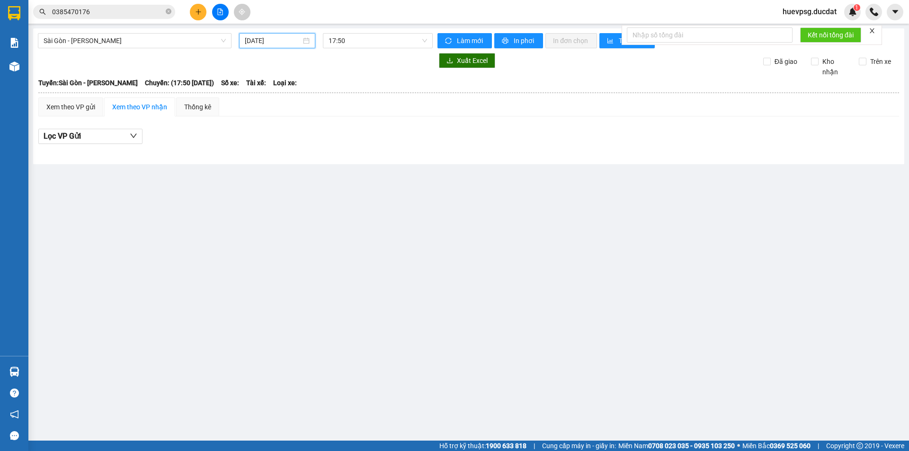
click at [289, 41] on input "[DATE]" at bounding box center [273, 40] width 56 height 10
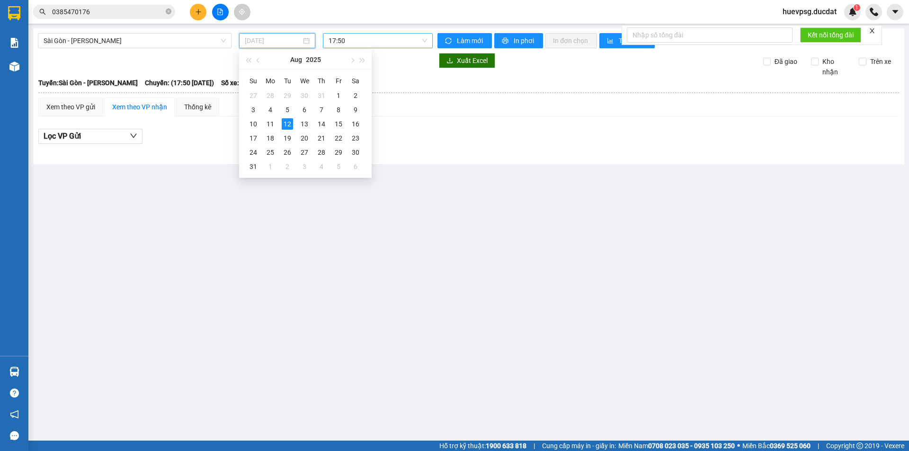
drag, startPoint x: 273, startPoint y: 125, endPoint x: 345, endPoint y: 44, distance: 109.6
click at [273, 124] on div "11" at bounding box center [270, 123] width 11 height 11
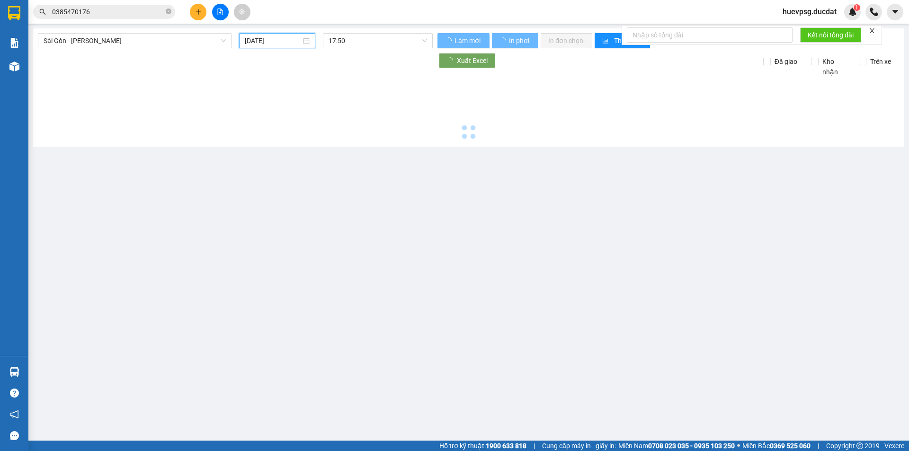
type input "[DATE]"
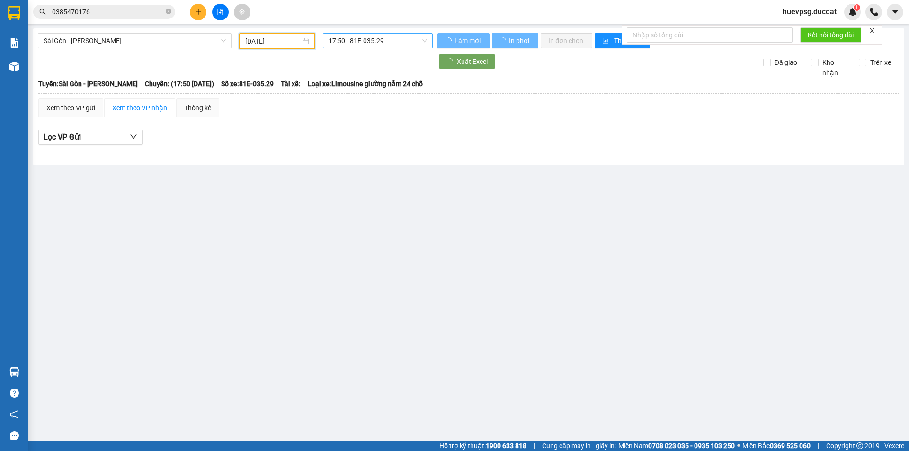
click at [362, 41] on span "17:50 - 81E-035.29" at bounding box center [377, 41] width 98 height 14
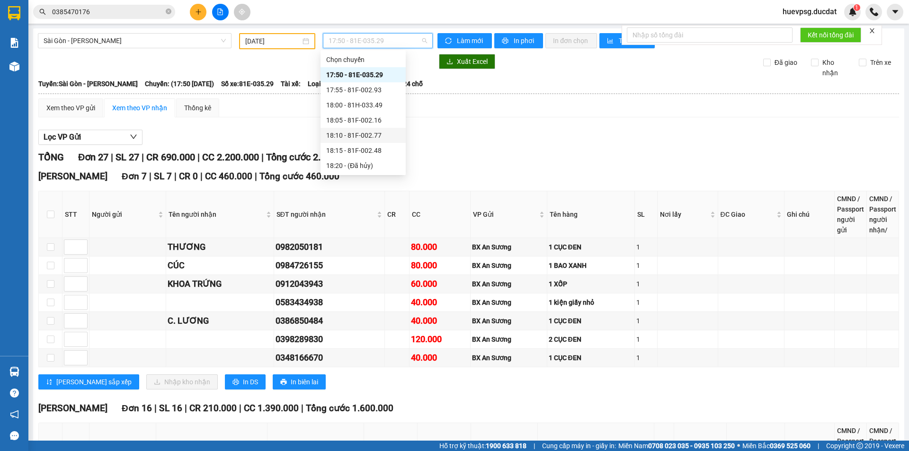
scroll to position [76, 0]
click at [380, 150] on div "20:10 (TC) - 81H-044.78" at bounding box center [363, 150] width 74 height 10
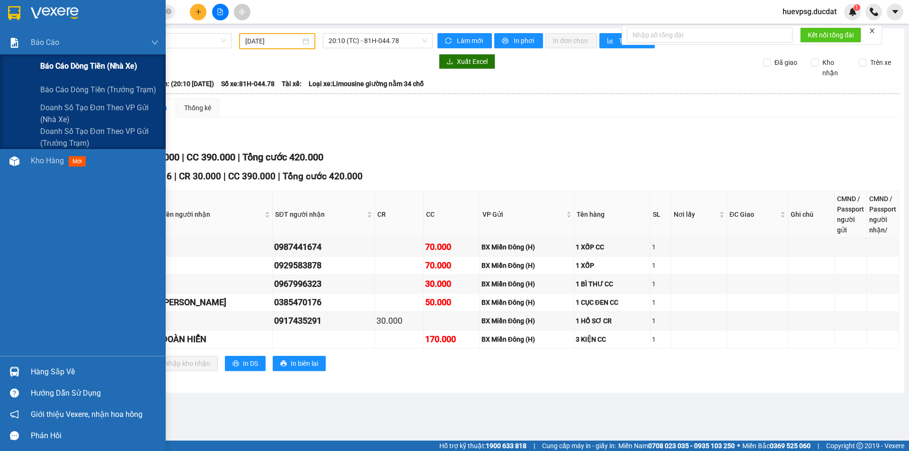
click at [57, 67] on span "Báo cáo dòng tiền (nhà xe)" at bounding box center [88, 66] width 97 height 12
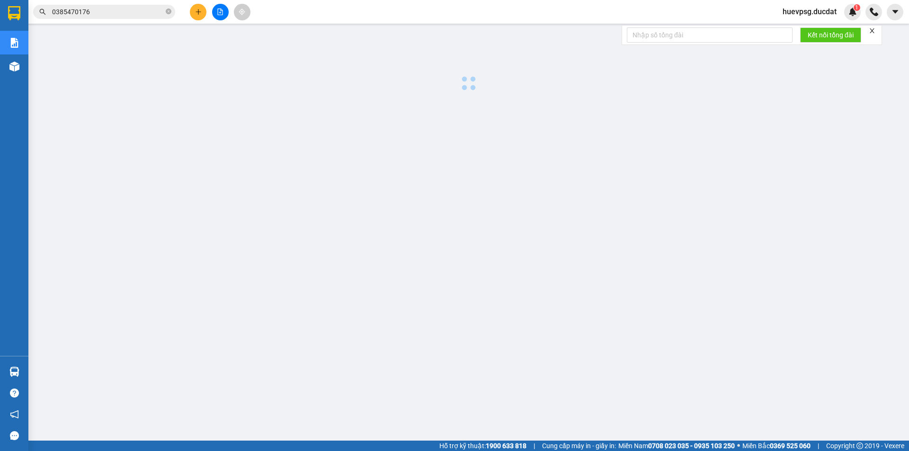
click at [269, 13] on div "Kết quả tìm kiếm ( 50 ) Bộ lọc Ngày tạo đơn gần nhất Mã ĐH Trạng thái Món hàng …" at bounding box center [454, 12] width 909 height 24
click at [166, 10] on icon "close-circle" at bounding box center [169, 12] width 6 height 6
click at [150, 12] on input "text" at bounding box center [108, 12] width 112 height 10
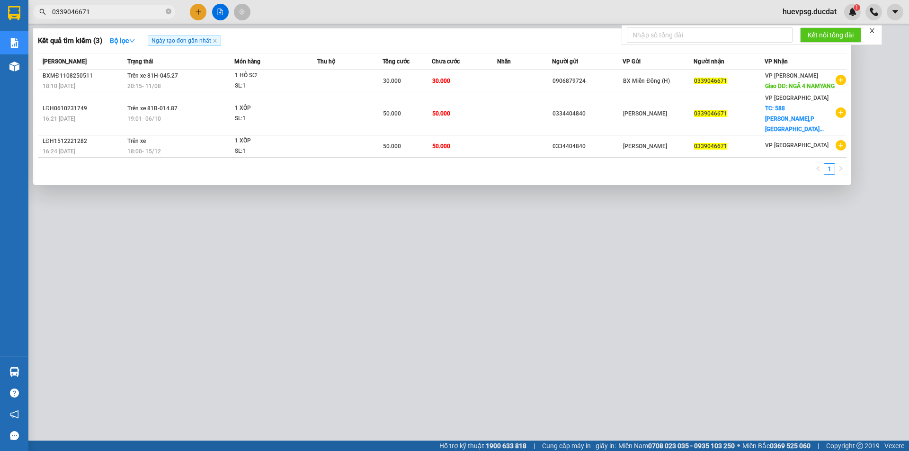
type input "0339046671"
click at [167, 13] on icon "close-circle" at bounding box center [169, 12] width 6 height 6
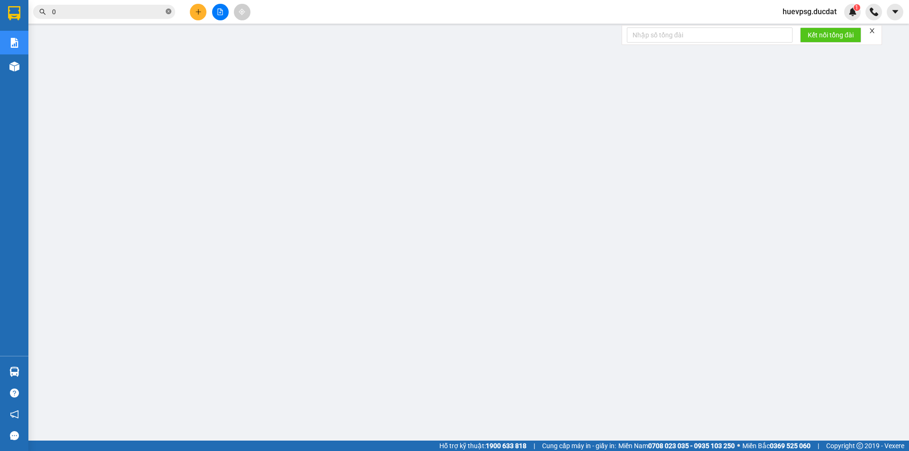
paste input "976564455"
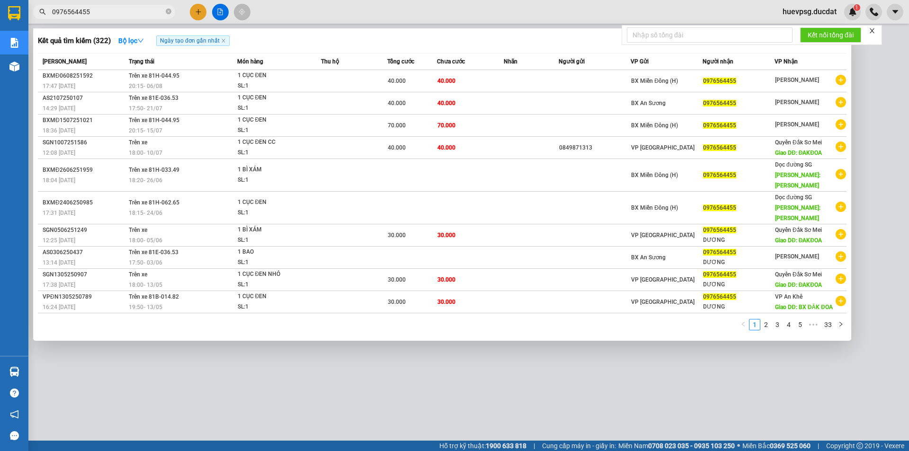
type input "0976564455"
click at [167, 12] on icon "close-circle" at bounding box center [169, 12] width 6 height 6
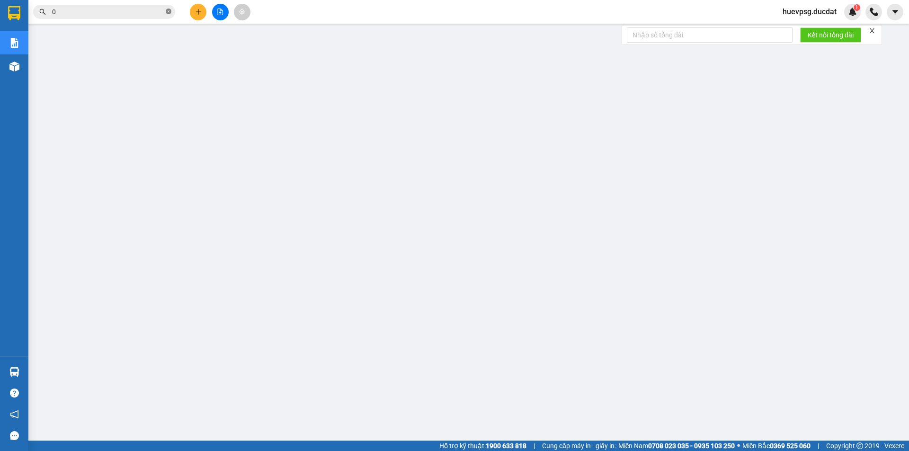
paste input "372575974"
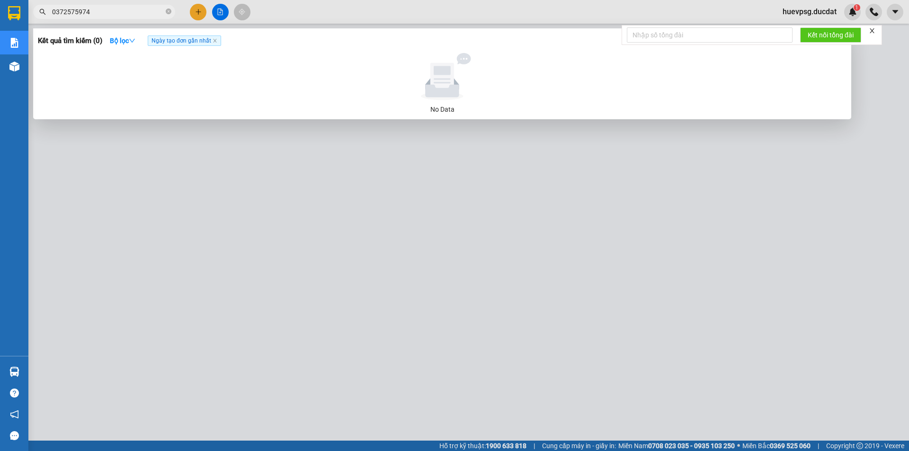
type input "0372575974"
click at [167, 13] on span "0372575974" at bounding box center [104, 12] width 142 height 14
click at [167, 12] on icon "close-circle" at bounding box center [169, 12] width 6 height 6
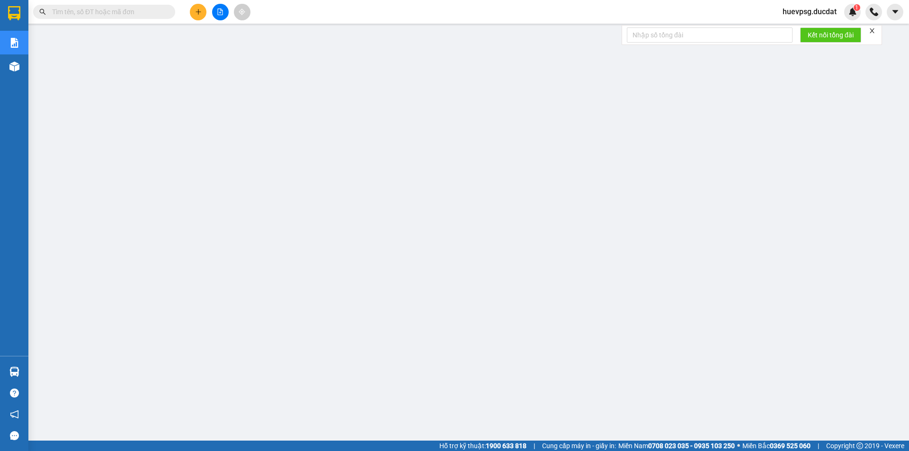
drag, startPoint x: 148, startPoint y: 13, endPoint x: 141, endPoint y: 15, distance: 7.8
click at [148, 13] on input "text" at bounding box center [108, 12] width 112 height 10
paste input "976233699"
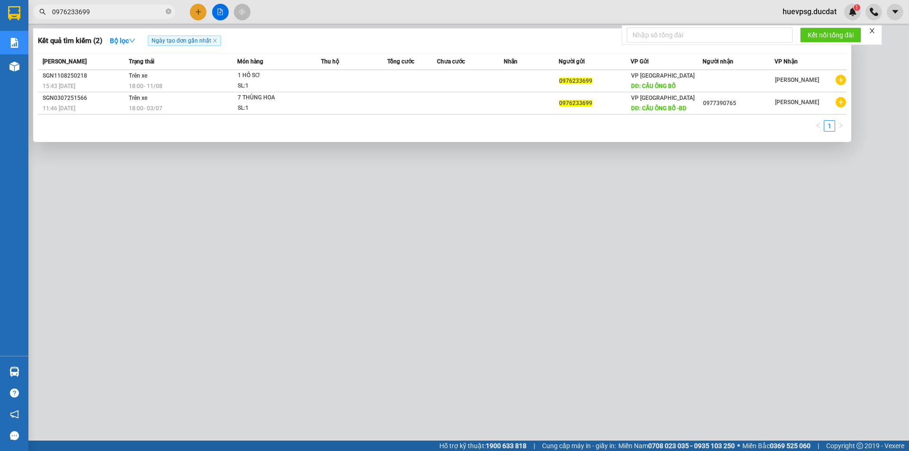
type input "0976233699"
click at [168, 13] on icon "close-circle" at bounding box center [169, 12] width 6 height 6
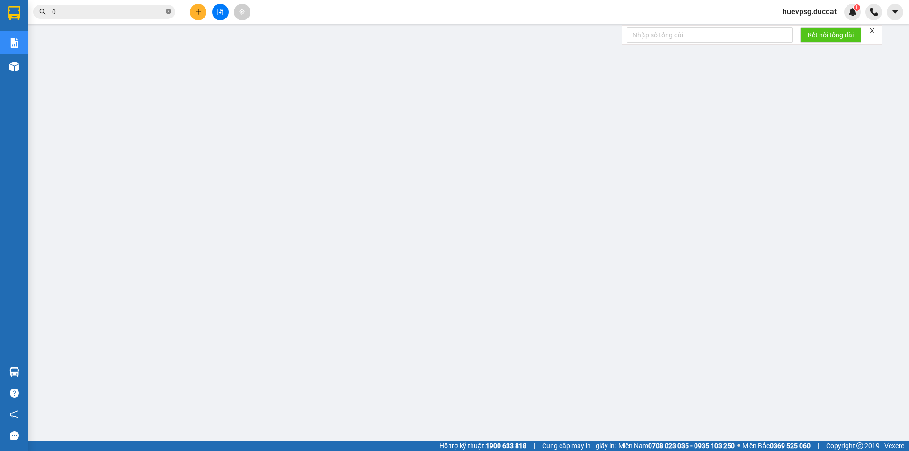
paste input "339882696"
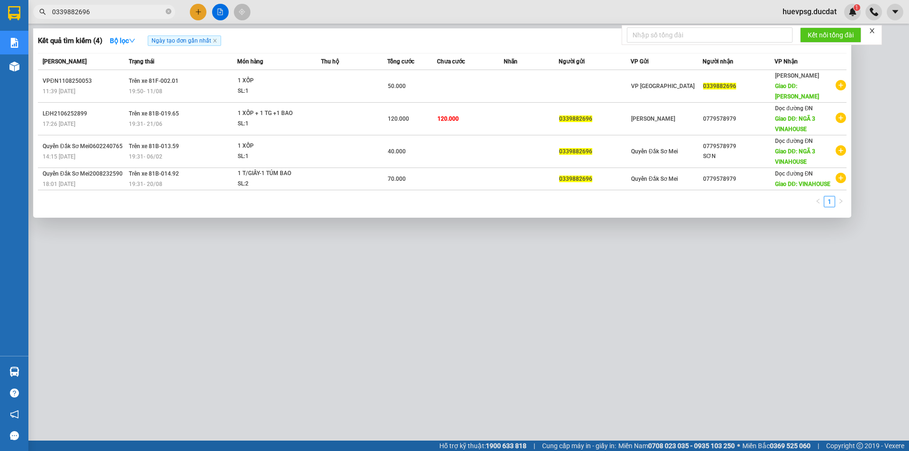
type input "0339882696"
click at [170, 10] on icon "close-circle" at bounding box center [169, 12] width 6 height 6
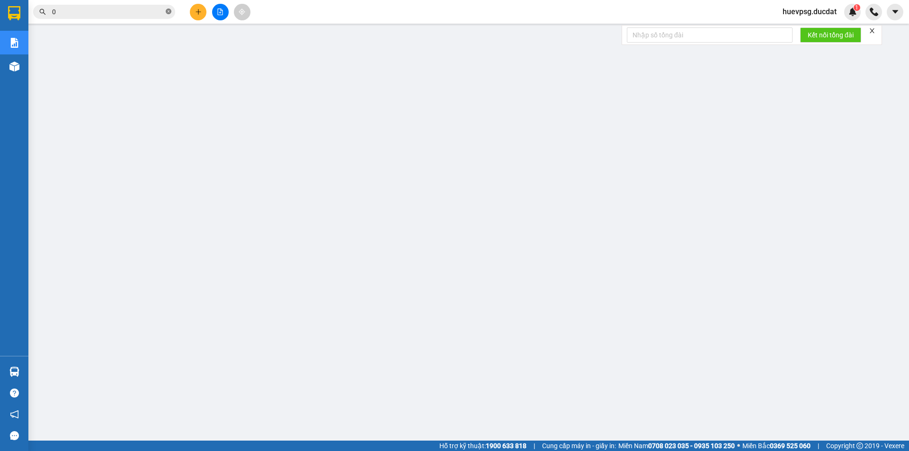
paste input "984819102"
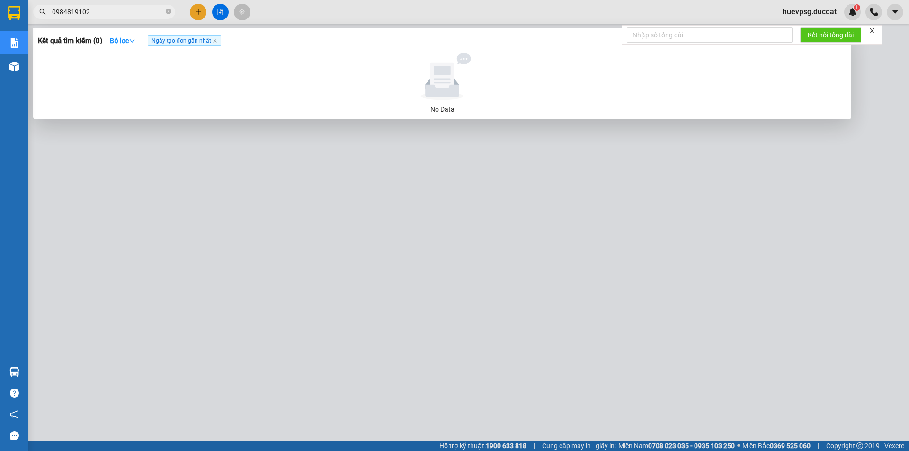
type input "0984819102"
click at [169, 12] on icon "close-circle" at bounding box center [169, 12] width 6 height 6
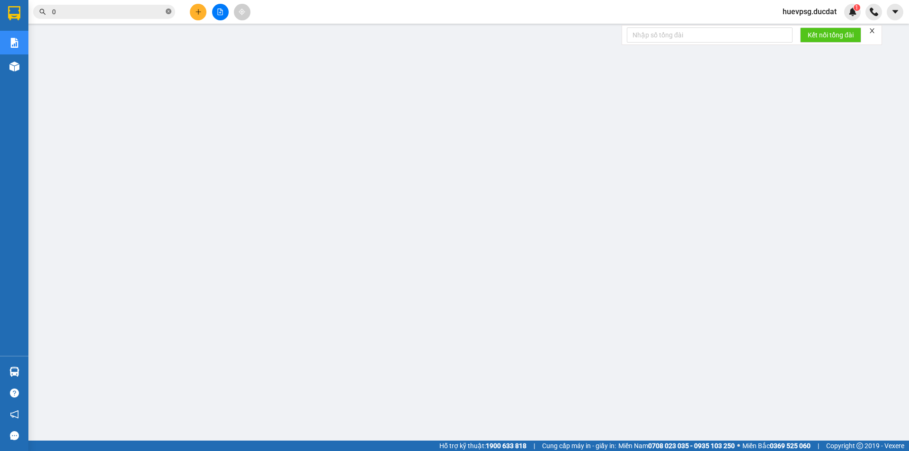
paste input "399275626"
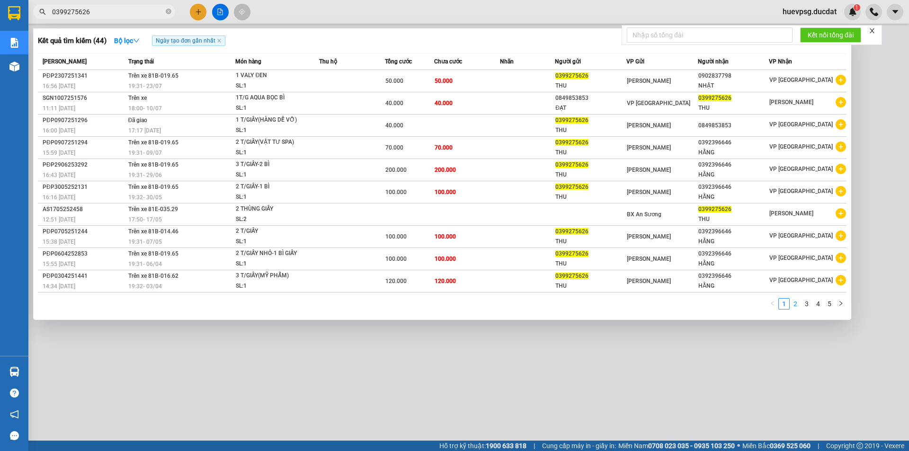
type input "0399275626"
click at [796, 301] on link "2" at bounding box center [795, 304] width 10 height 10
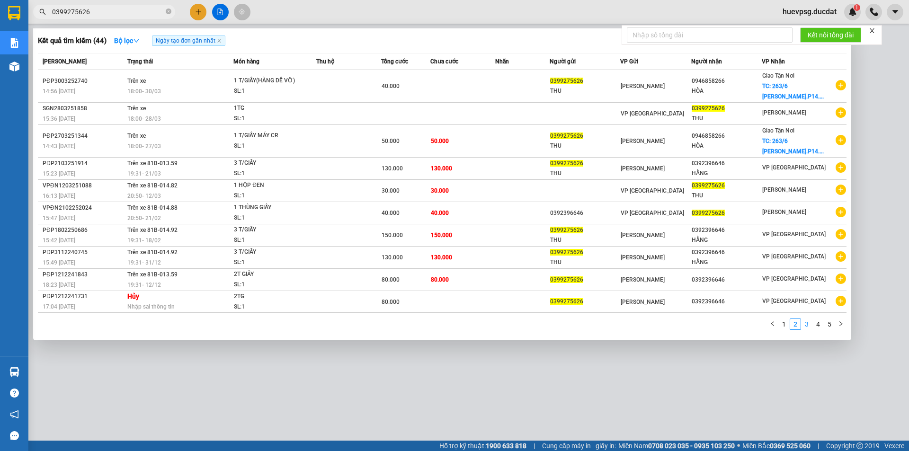
click at [810, 326] on link "3" at bounding box center [806, 324] width 10 height 10
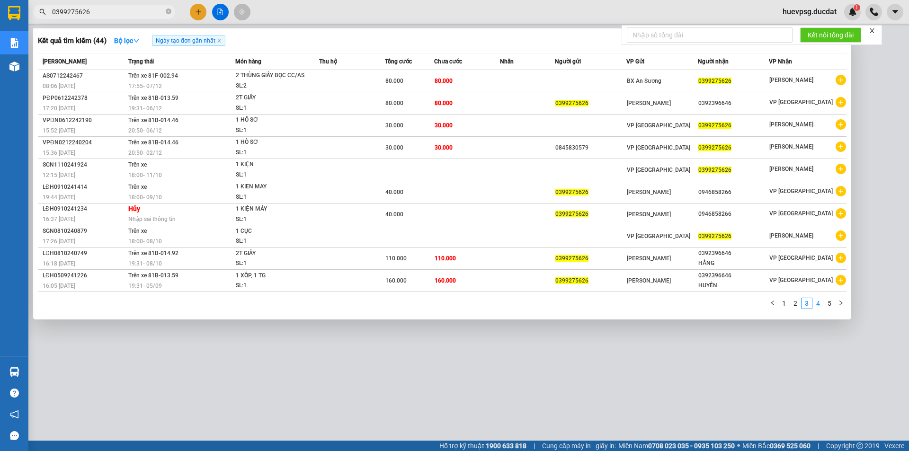
click at [821, 308] on link "4" at bounding box center [818, 303] width 10 height 10
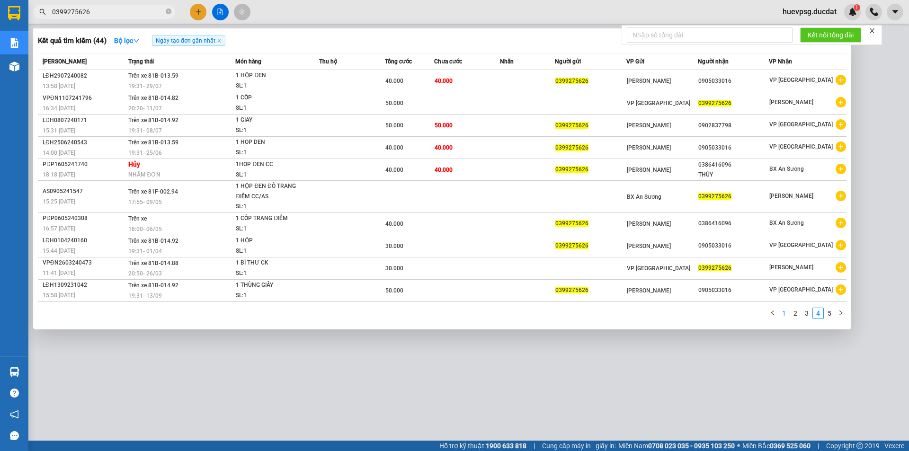
click at [787, 312] on link "1" at bounding box center [784, 313] width 10 height 10
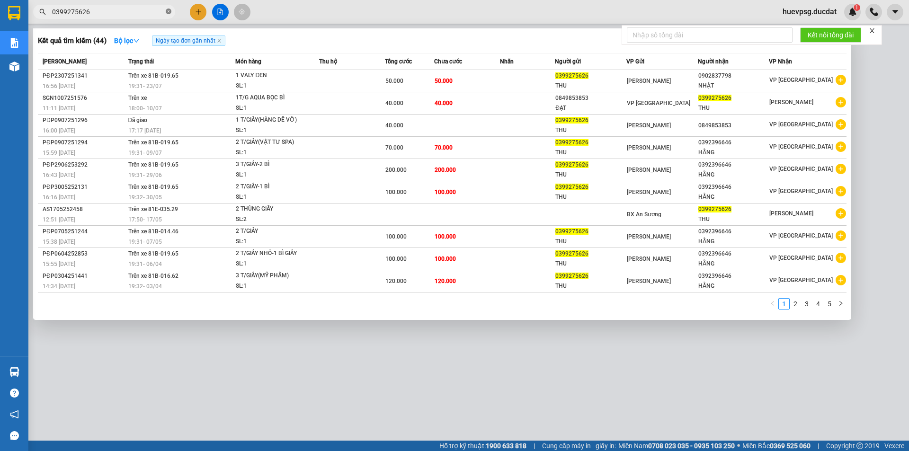
click at [167, 9] on icon "close-circle" at bounding box center [169, 12] width 6 height 6
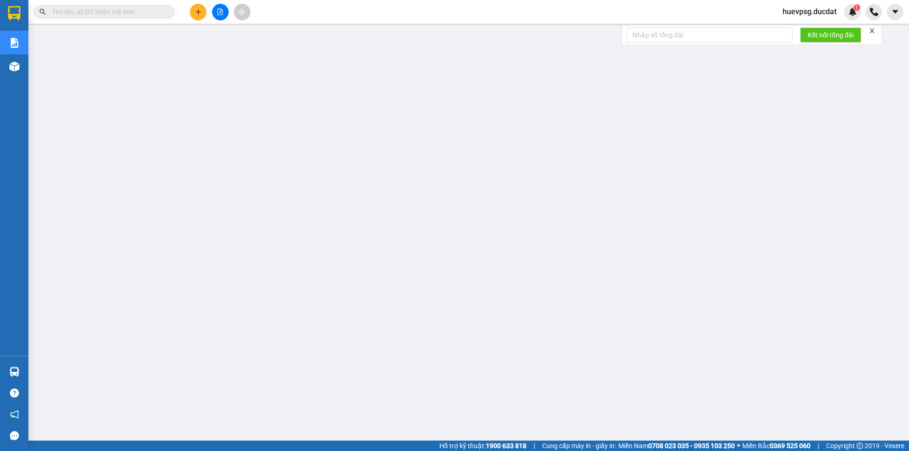
click at [120, 11] on input "text" at bounding box center [108, 12] width 112 height 10
paste input "357029813"
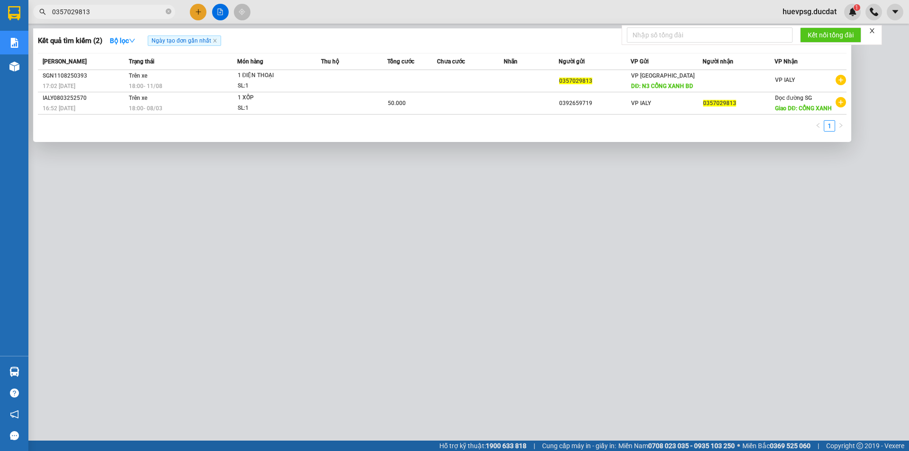
type input "0357029813"
click at [166, 13] on icon "close-circle" at bounding box center [169, 12] width 6 height 6
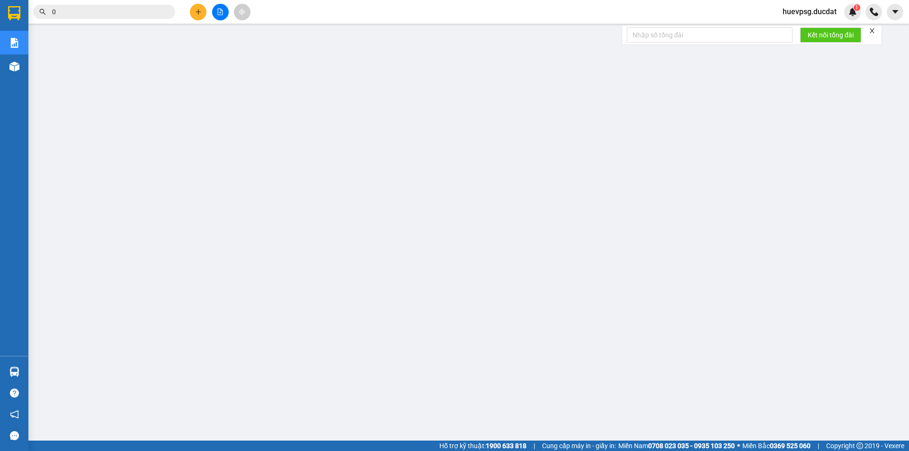
paste input "961613557"
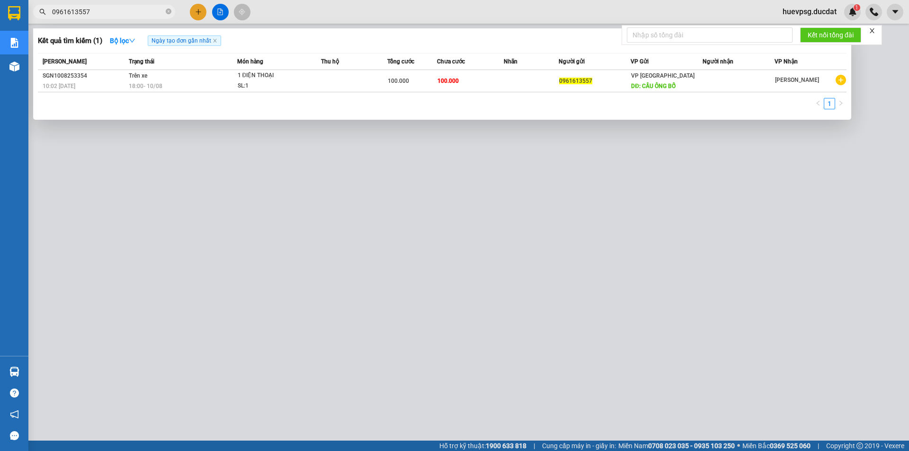
type input "0961613557"
click at [170, 9] on icon "close-circle" at bounding box center [169, 12] width 6 height 6
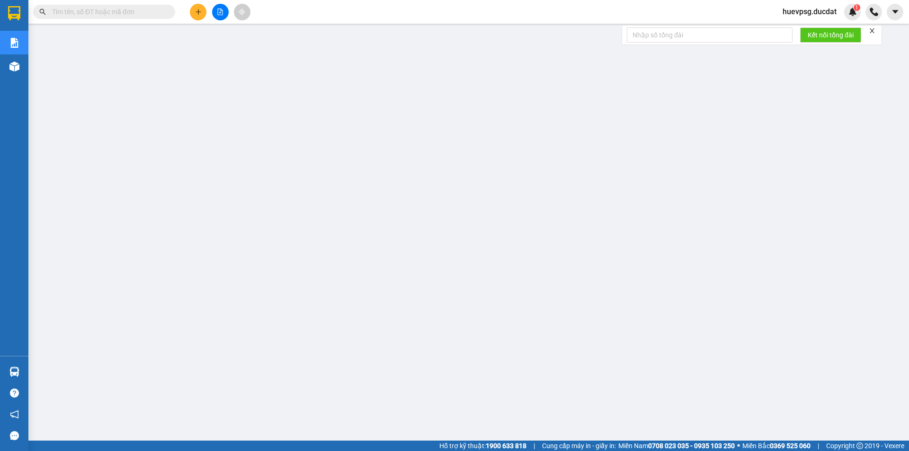
click at [150, 11] on input "text" at bounding box center [108, 12] width 112 height 10
paste input "357029813"
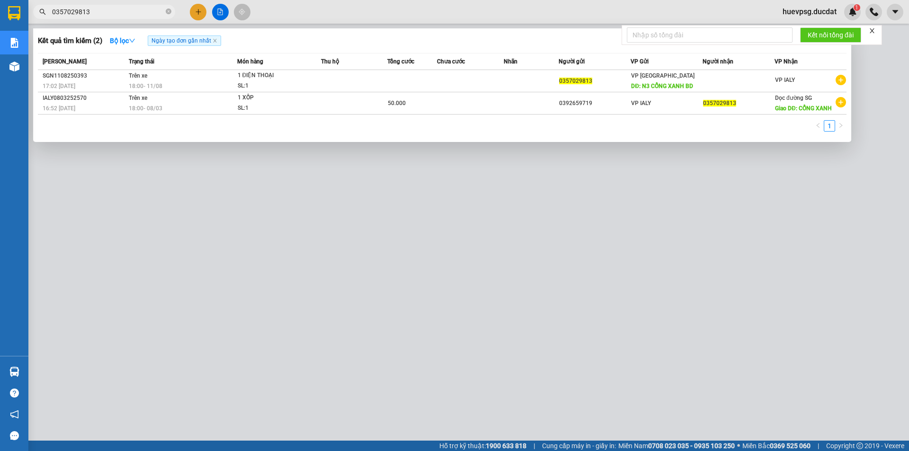
type input "0357029813"
click at [169, 11] on icon "close-circle" at bounding box center [169, 12] width 6 height 6
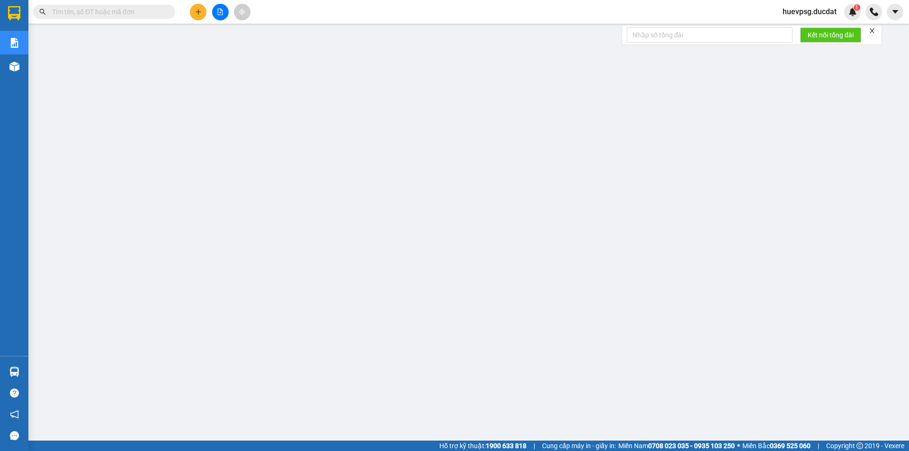
click at [127, 13] on input "text" at bounding box center [108, 12] width 112 height 10
click at [139, 9] on input "text" at bounding box center [108, 12] width 112 height 10
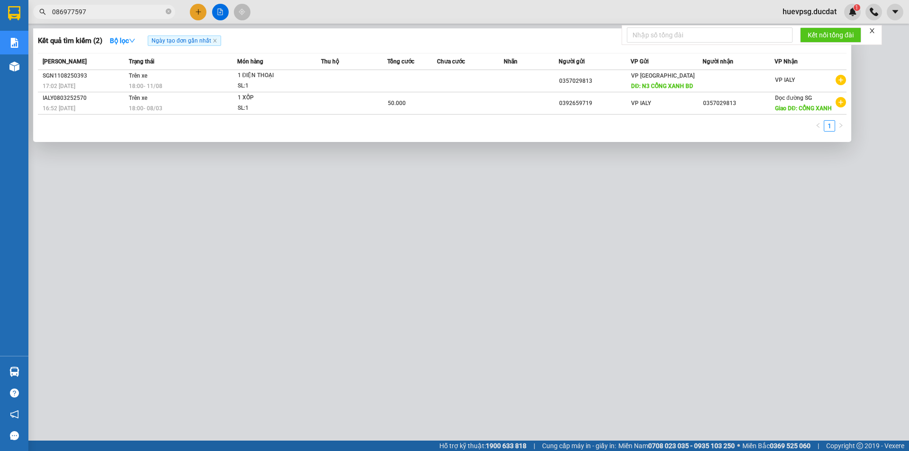
type input "0869775972"
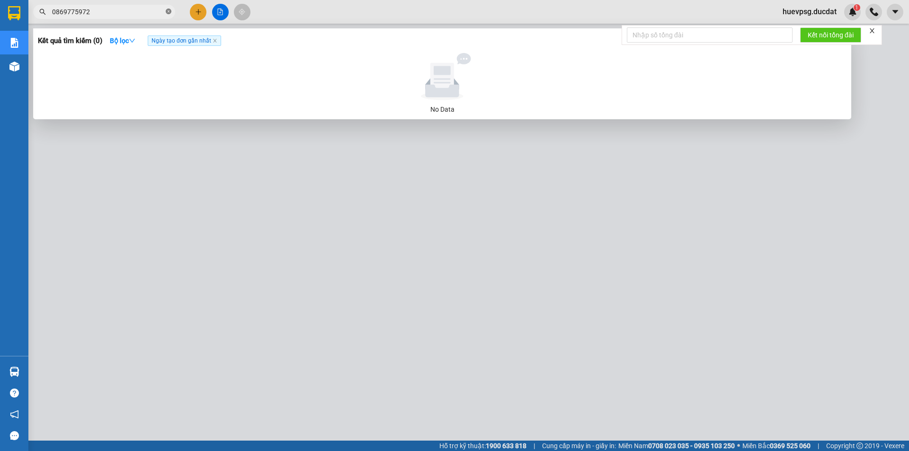
click at [167, 14] on icon "close-circle" at bounding box center [169, 12] width 6 height 6
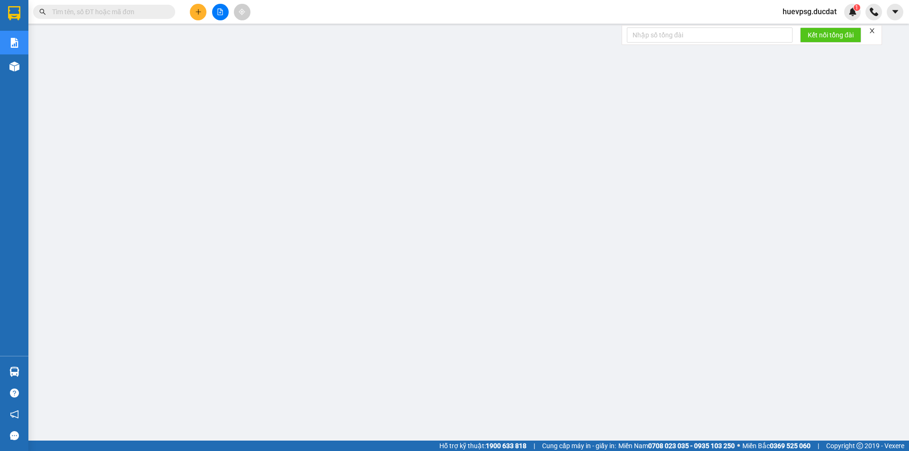
click at [143, 10] on input "text" at bounding box center [108, 12] width 112 height 10
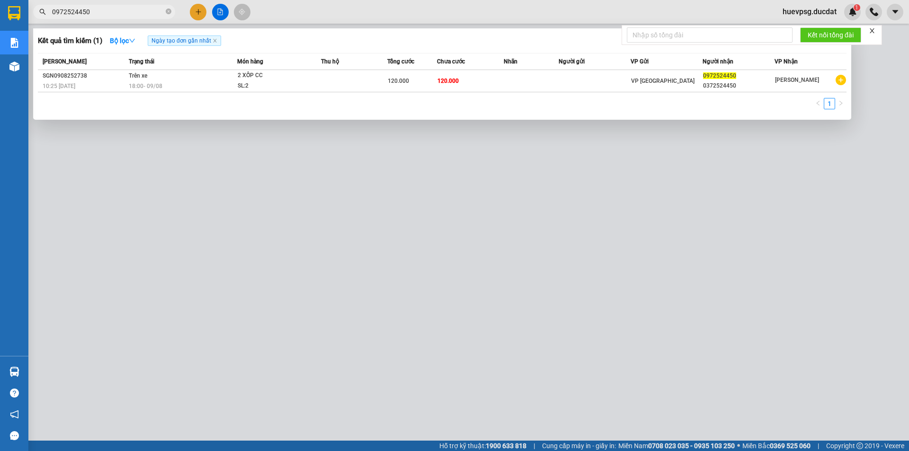
type input "0972524450"
click at [170, 12] on icon "close-circle" at bounding box center [169, 12] width 6 height 6
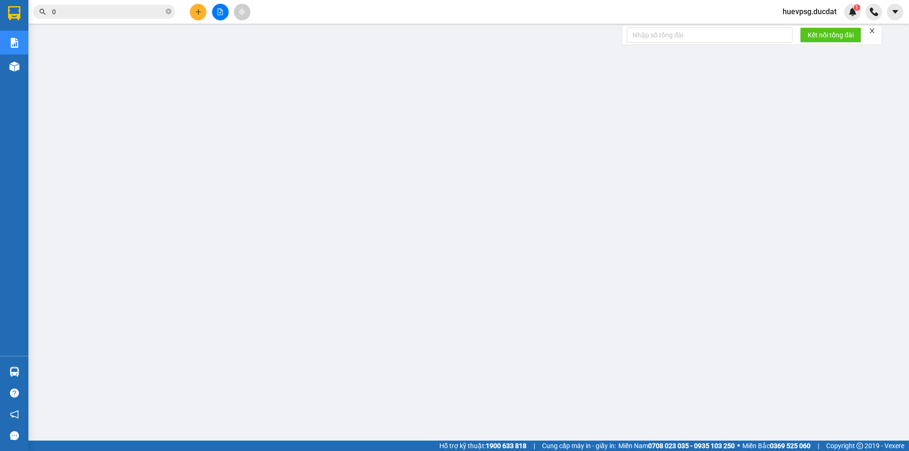
paste input "984819102"
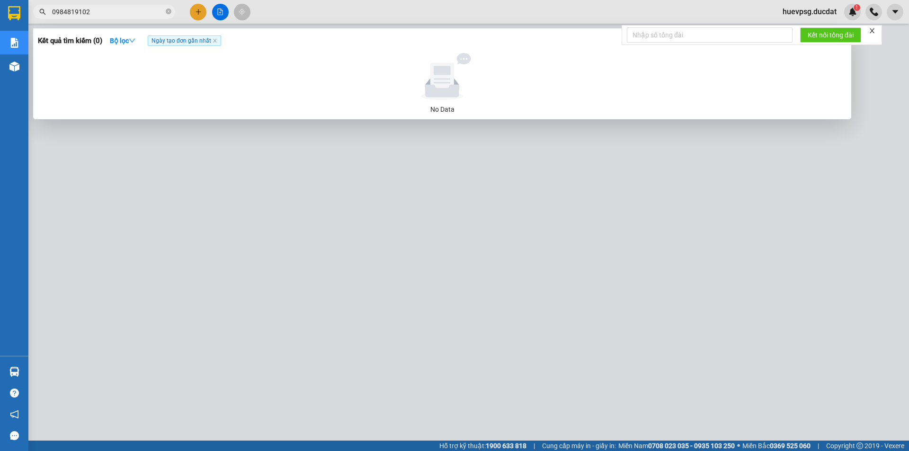
type input "0984819102"
click at [168, 9] on icon "close-circle" at bounding box center [169, 12] width 6 height 6
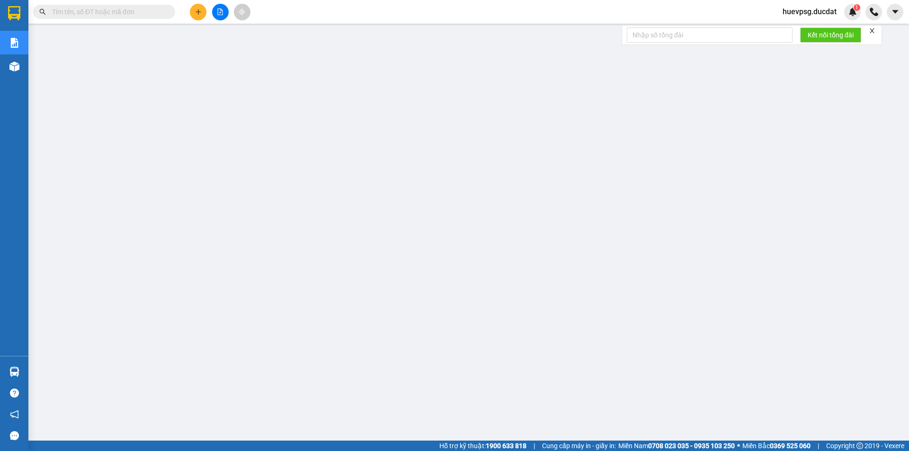
drag, startPoint x: 150, startPoint y: 11, endPoint x: 161, endPoint y: 8, distance: 12.2
click at [154, 8] on input "text" at bounding box center [108, 12] width 112 height 10
paste input "986370317"
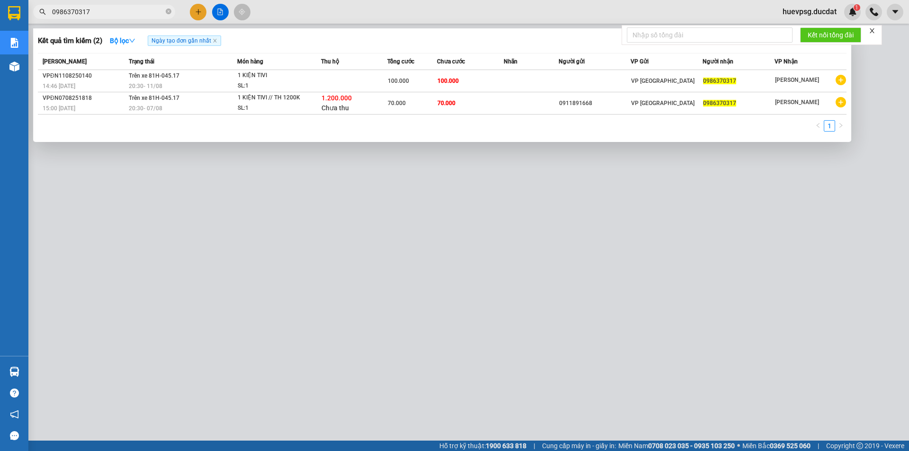
type input "0986370317"
click at [171, 9] on icon "close-circle" at bounding box center [169, 12] width 6 height 6
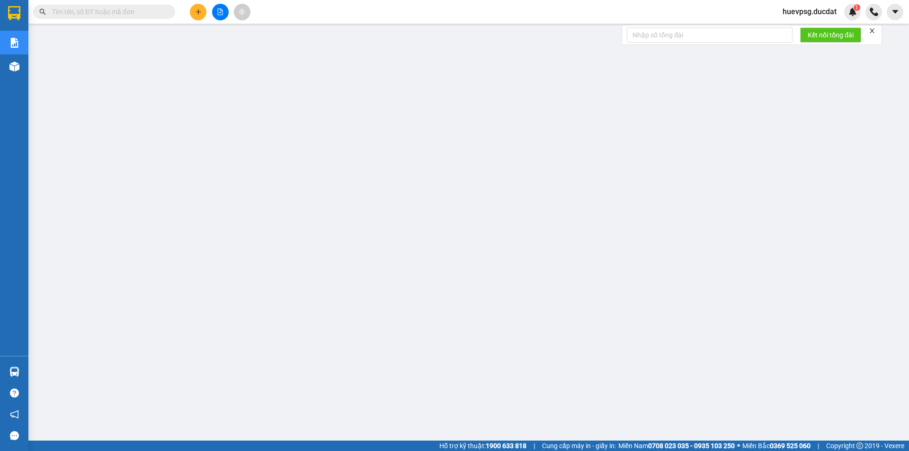
click at [141, 13] on input "text" at bounding box center [108, 12] width 112 height 10
paste input "917435291"
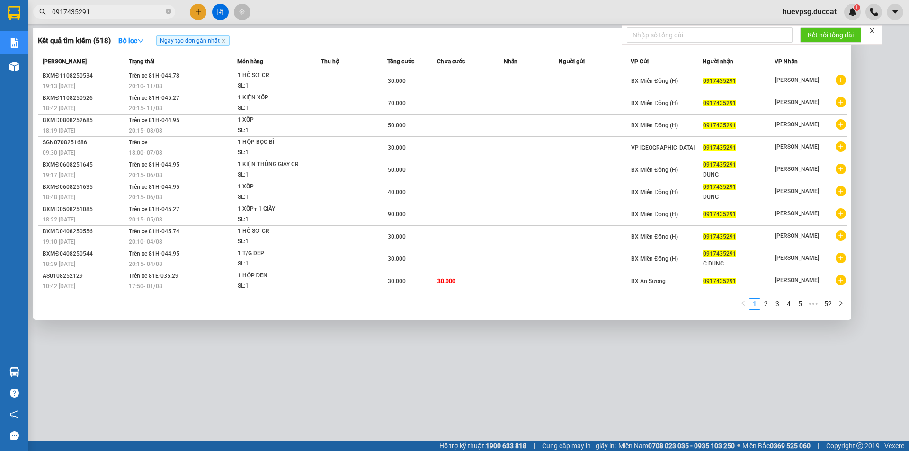
type input "0917435291"
click at [173, 11] on span "0917435291" at bounding box center [104, 12] width 142 height 14
click at [169, 11] on icon "close-circle" at bounding box center [169, 12] width 6 height 6
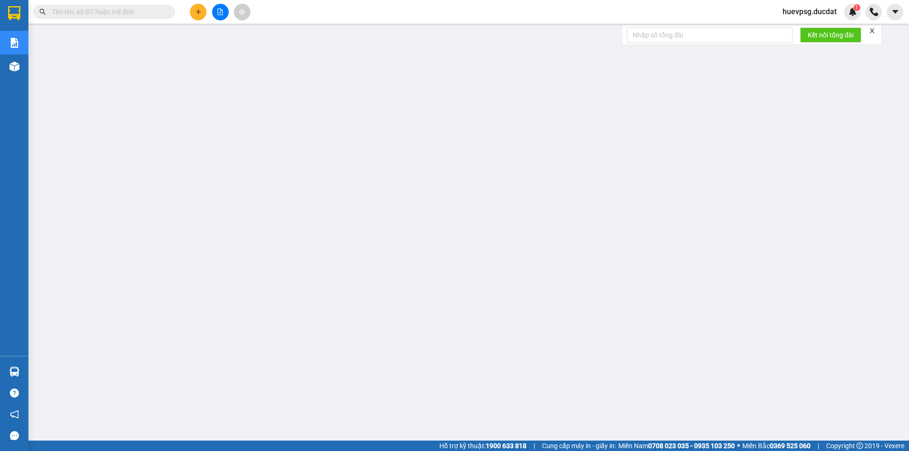
click at [138, 13] on input "text" at bounding box center [108, 12] width 112 height 10
paste input "356888755"
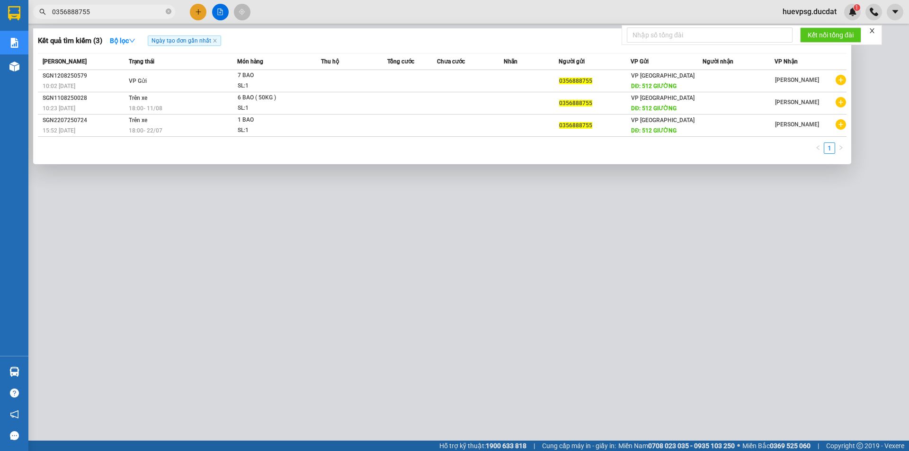
type input "0356888755"
click at [164, 17] on span "0356888755" at bounding box center [104, 12] width 142 height 14
click at [167, 13] on icon "close-circle" at bounding box center [169, 12] width 6 height 6
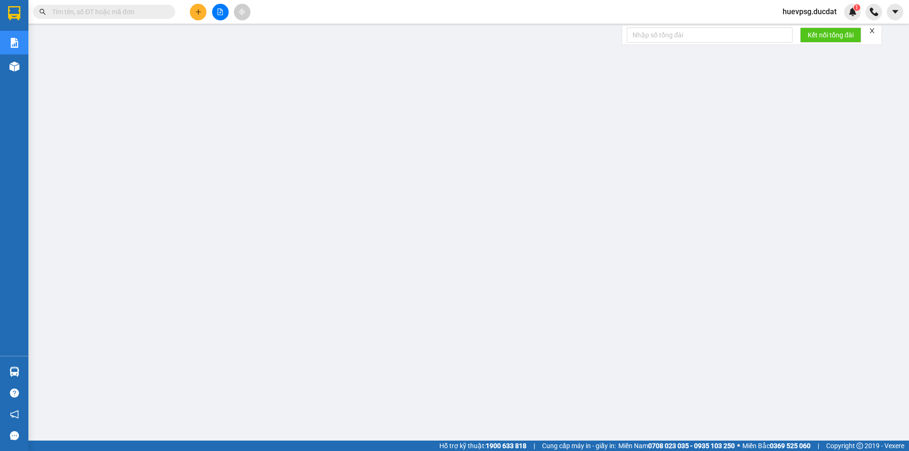
click at [137, 12] on input "text" at bounding box center [108, 12] width 112 height 10
paste input "978454586"
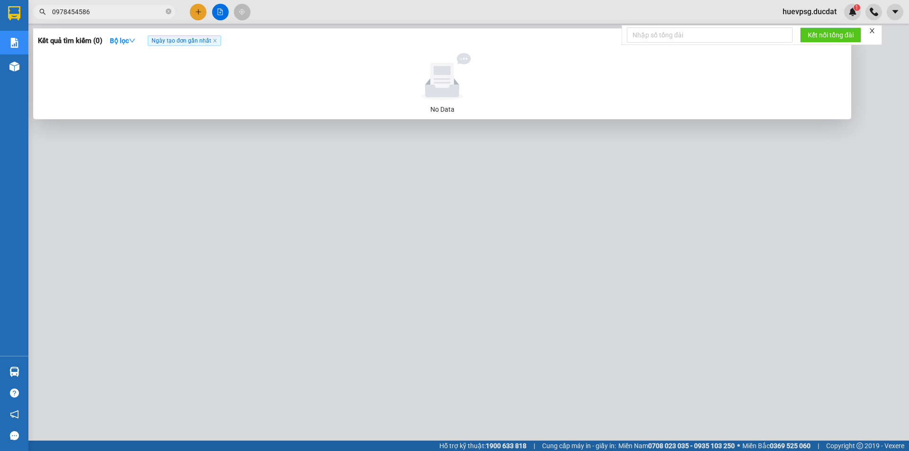
type input "0978454586"
click at [170, 10] on icon "close-circle" at bounding box center [169, 12] width 6 height 6
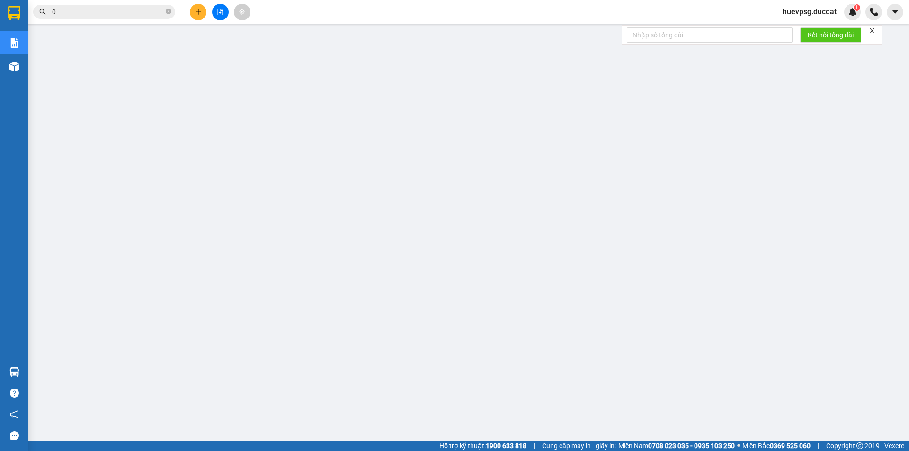
paste input "357029813"
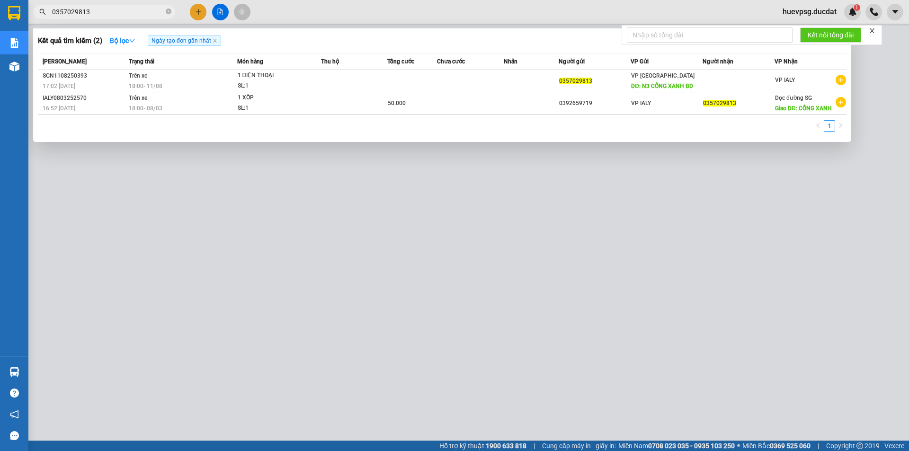
type input "0357029813"
